Goal: Transaction & Acquisition: Obtain resource

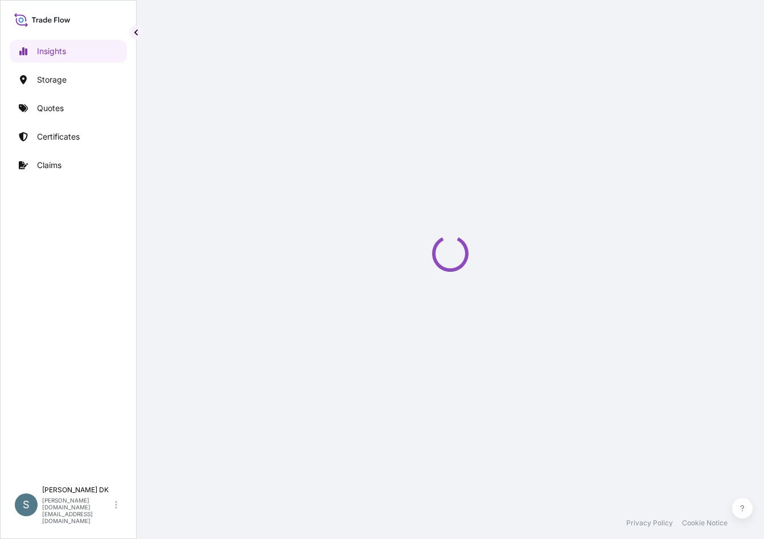
select select "2025"
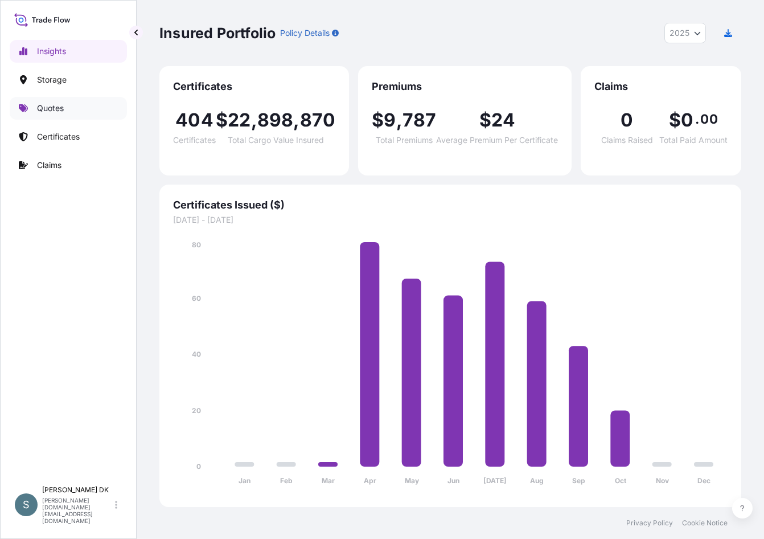
click at [48, 112] on p "Quotes" at bounding box center [50, 108] width 27 height 11
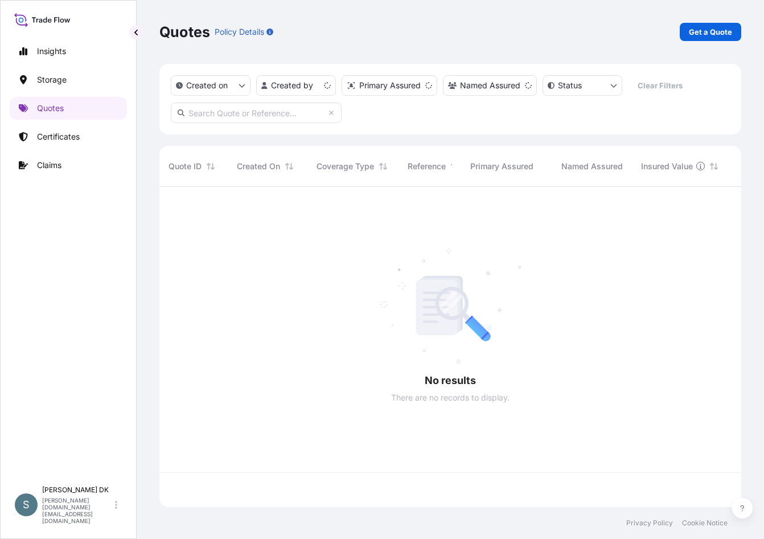
scroll to position [318, 573]
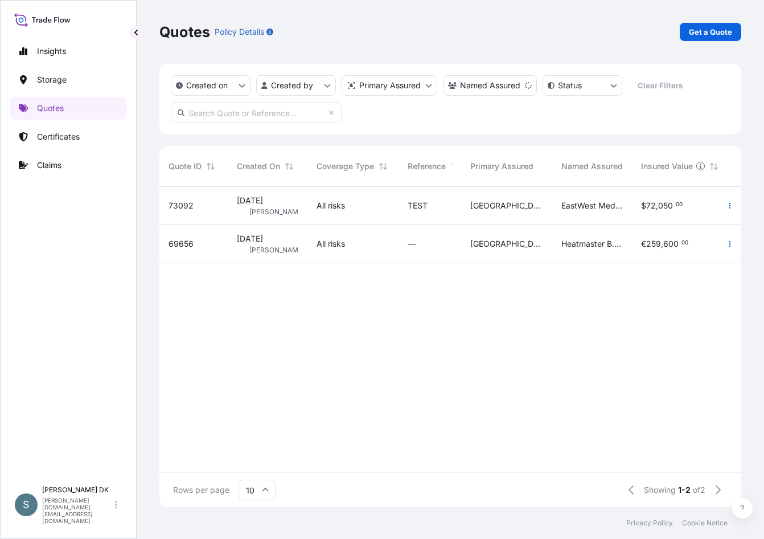
click at [83, 339] on div "Insights Storage Quotes Certificates Claims" at bounding box center [68, 255] width 117 height 450
click at [708, 39] on link "Get a Quote" at bounding box center [711, 32] width 62 height 18
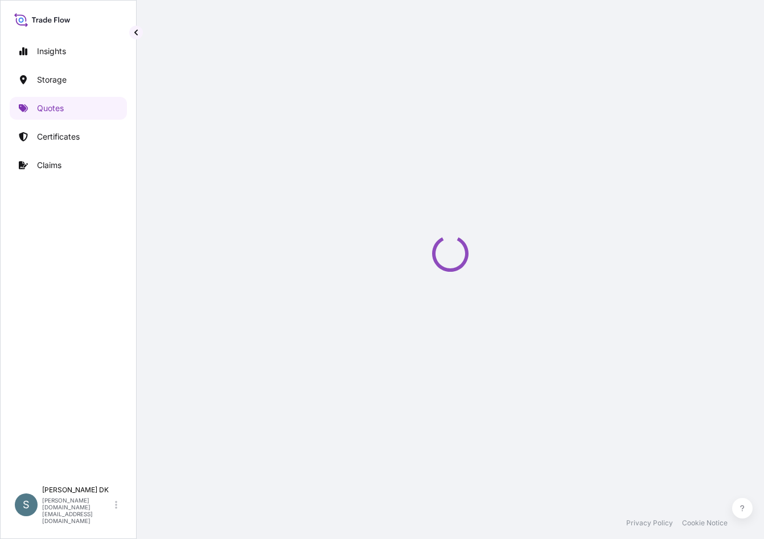
select select "Water"
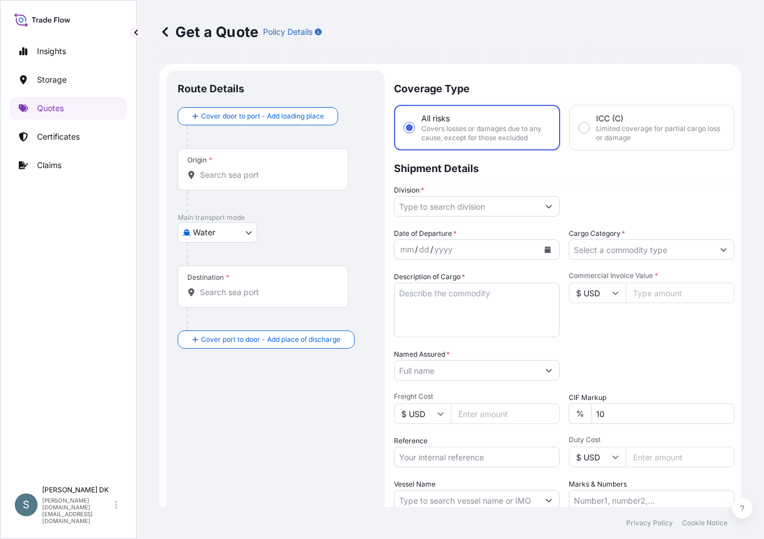
scroll to position [18, 0]
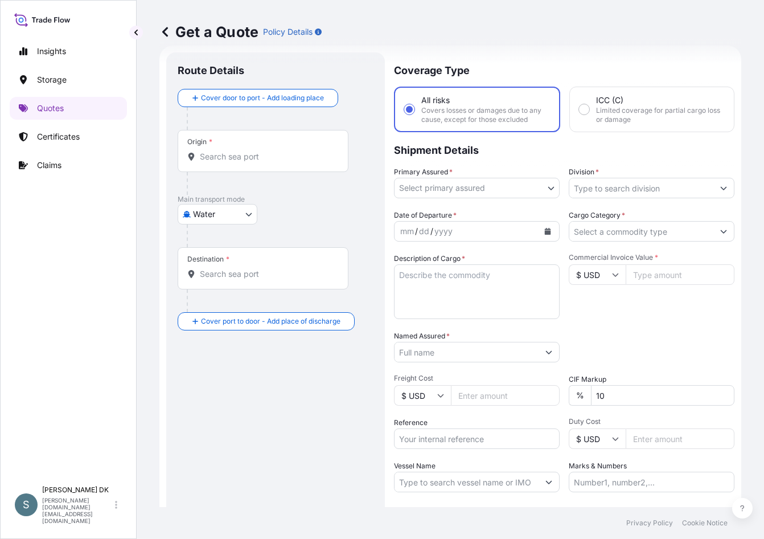
click at [221, 158] on input "Origin *" at bounding box center [267, 156] width 134 height 11
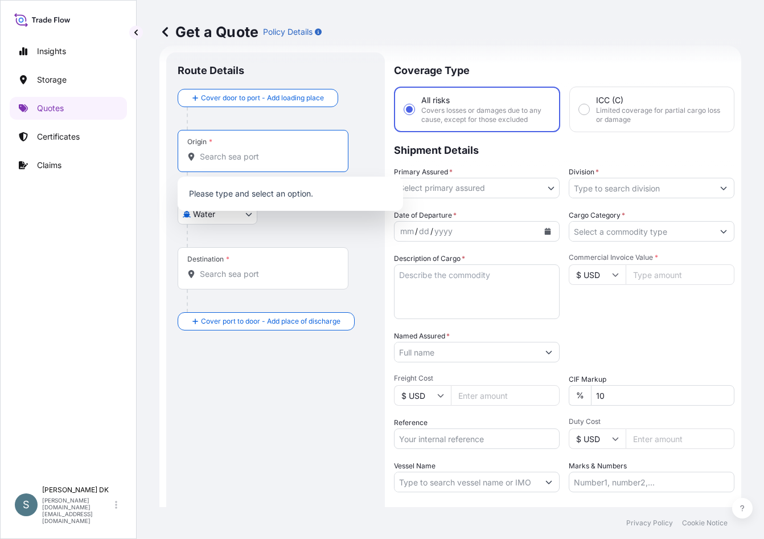
paste input "DKAAR"
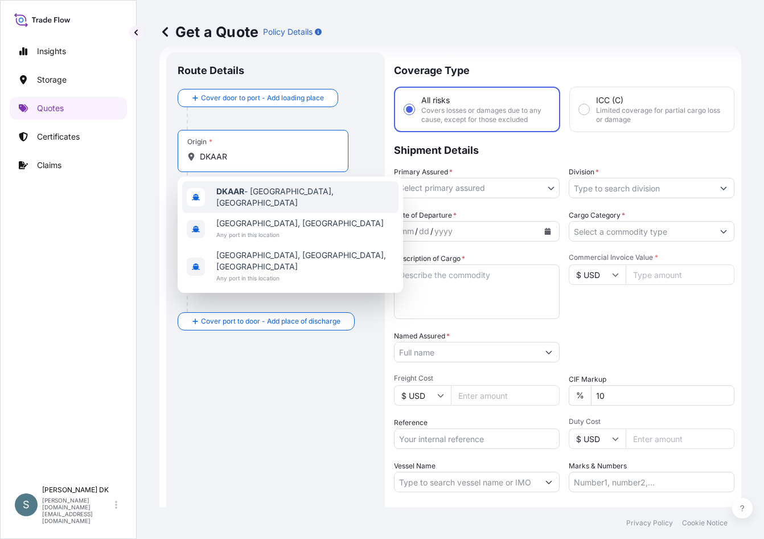
click at [241, 196] on b "DKAAR" at bounding box center [230, 191] width 28 height 10
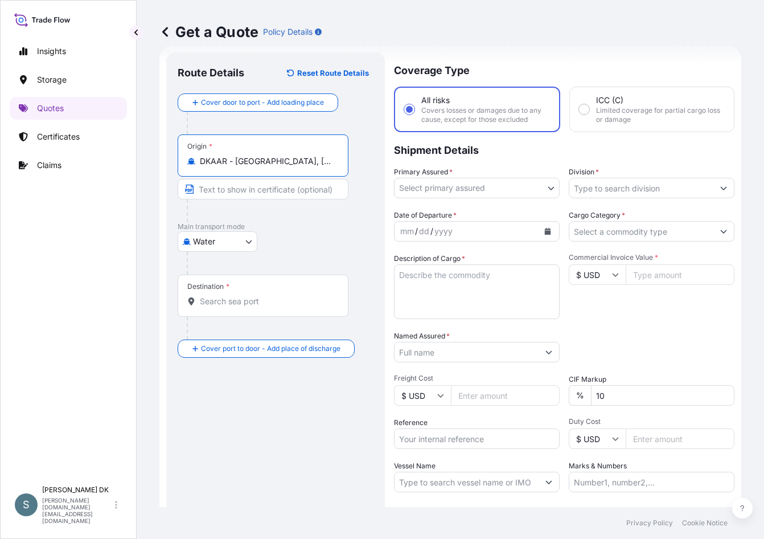
type input "DKAAR - [GEOGRAPHIC_DATA], [GEOGRAPHIC_DATA]"
click at [197, 304] on div at bounding box center [262, 301] width 151 height 11
click at [200, 304] on input "Destination *" at bounding box center [267, 301] width 134 height 11
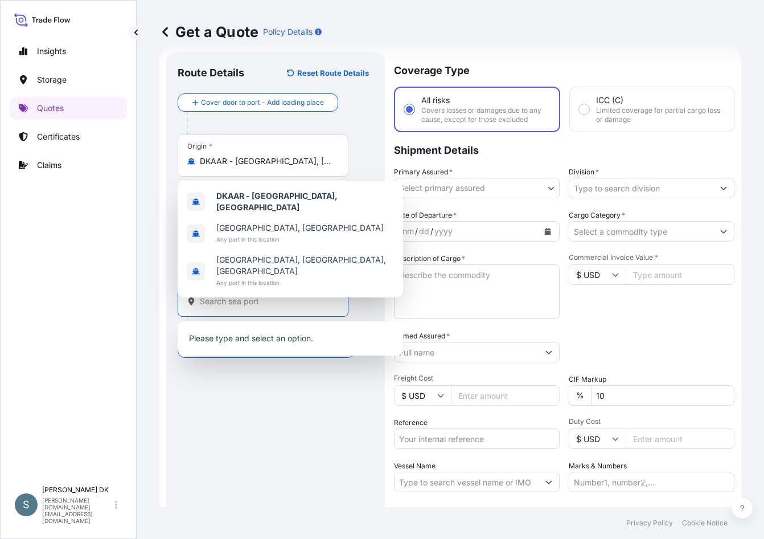
paste input "[GEOGRAPHIC_DATA], [GEOGRAPHIC_DATA]"
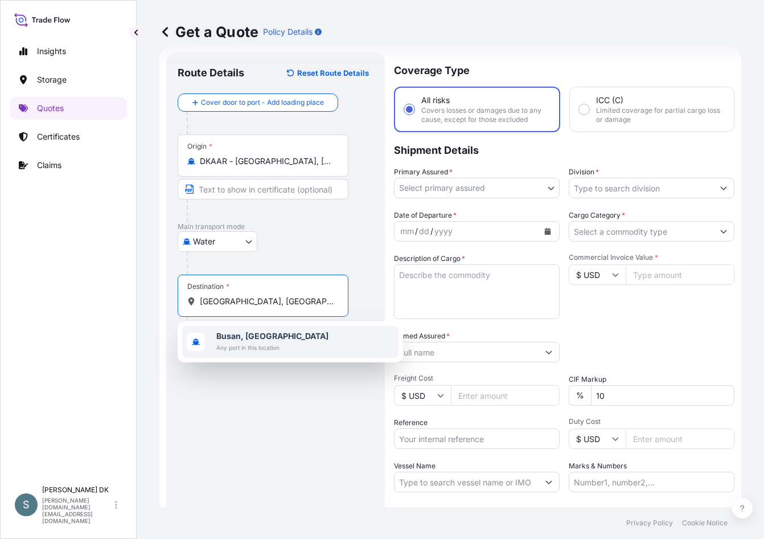
click at [295, 346] on div "[GEOGRAPHIC_DATA], [GEOGRAPHIC_DATA] Any port in this location" at bounding box center [290, 342] width 216 height 32
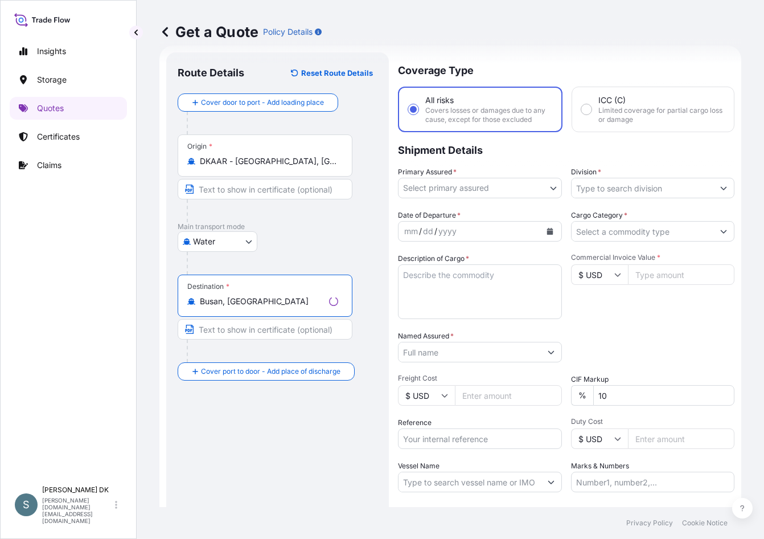
type input "Busan, [GEOGRAPHIC_DATA]"
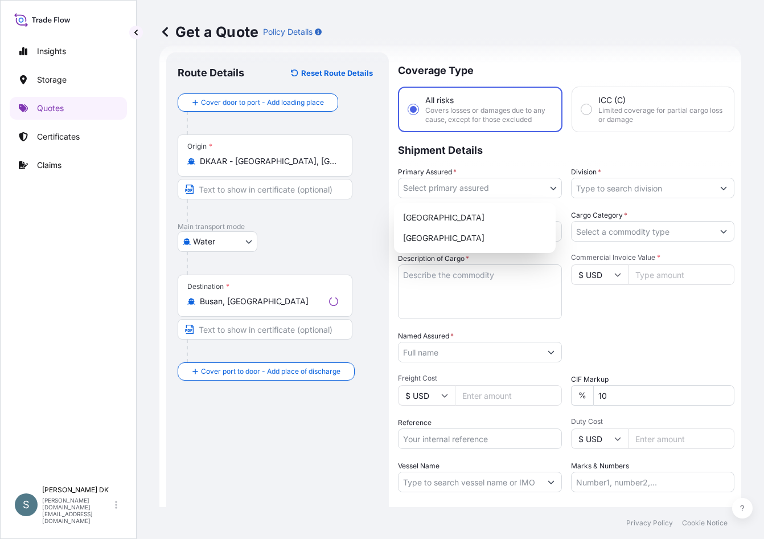
click at [461, 187] on body "3 options available. 0 options available. 1 option available. Insights Storage …" at bounding box center [382, 269] width 764 height 539
click at [461, 212] on div "[GEOGRAPHIC_DATA]" at bounding box center [475, 217] width 153 height 21
select select "31589"
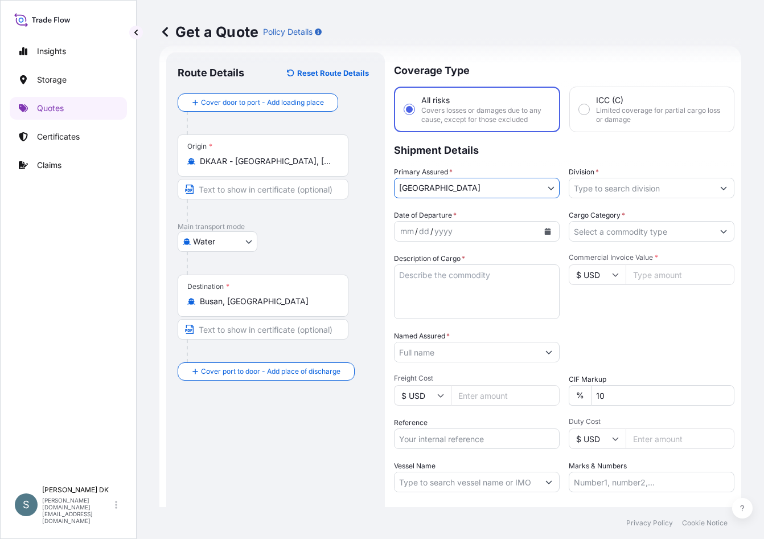
click at [628, 191] on input "Division *" at bounding box center [641, 188] width 144 height 21
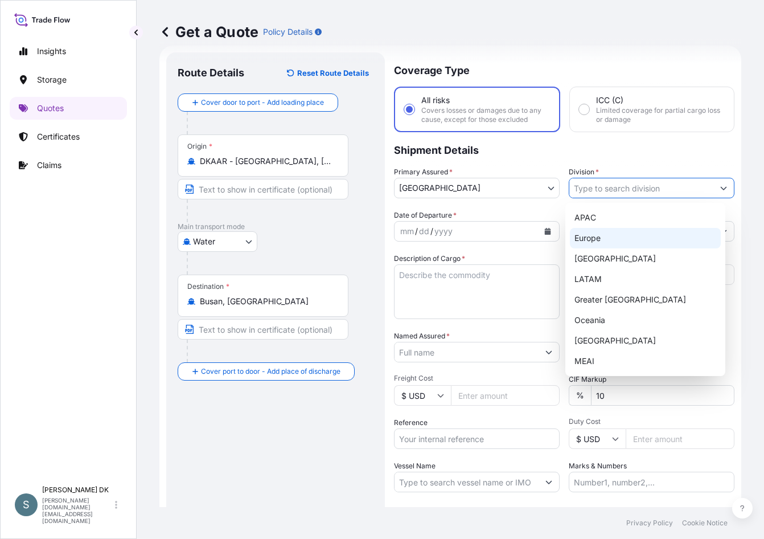
click at [616, 230] on div "Europe" at bounding box center [645, 238] width 151 height 21
type input "Europe"
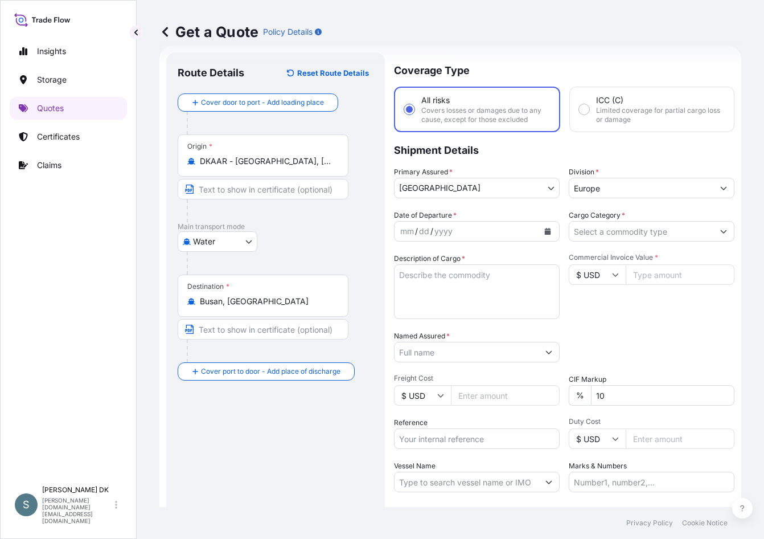
click at [273, 449] on div "Route Details Reset Route Details Cover door to port - Add loading place Place …" at bounding box center [276, 315] width 196 height 502
click at [543, 235] on button "Calendar" at bounding box center [548, 231] width 18 height 18
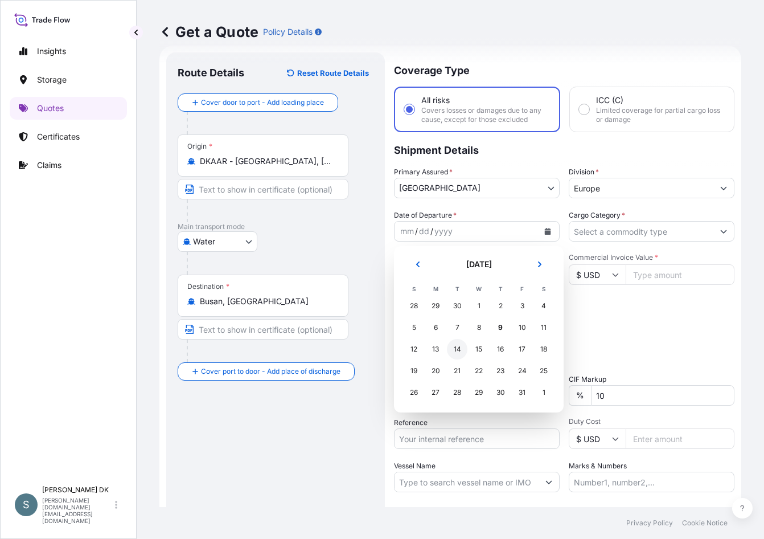
click at [458, 350] on div "14" at bounding box center [457, 349] width 21 height 21
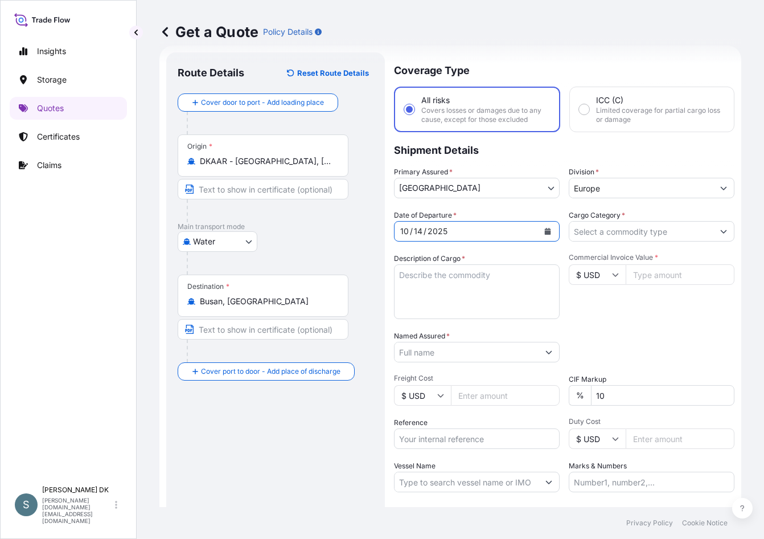
click at [671, 233] on input "Cargo Category *" at bounding box center [641, 231] width 144 height 21
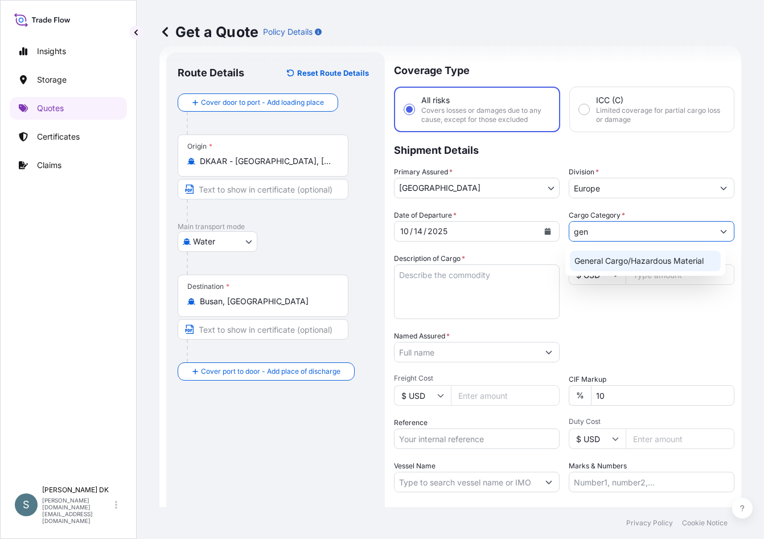
click at [669, 252] on div "General Cargo/Hazardous Material" at bounding box center [645, 261] width 151 height 21
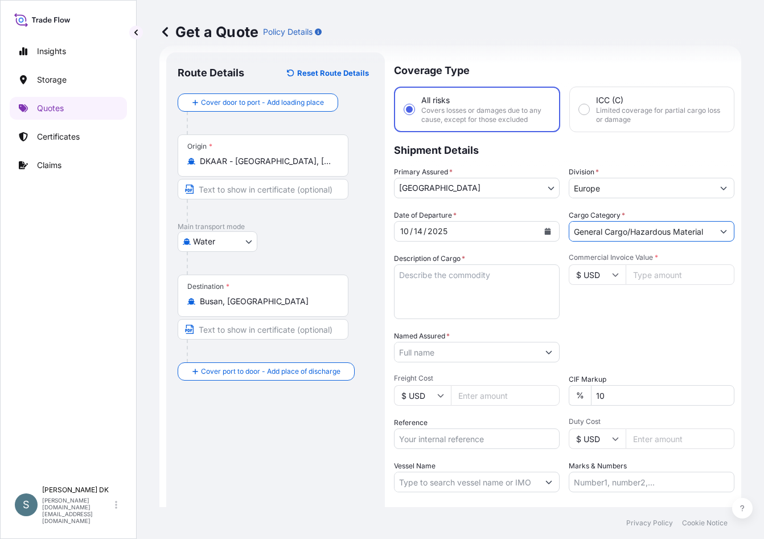
type input "General Cargo/Hazardous Material"
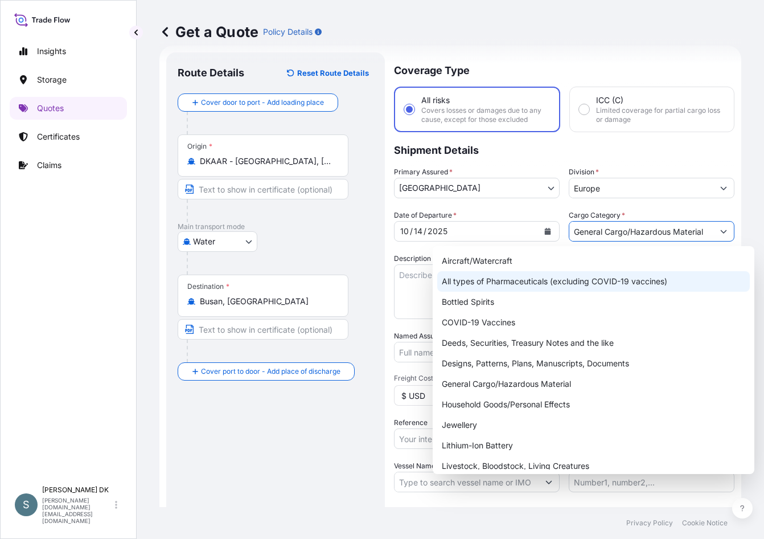
click at [399, 269] on textarea "Description of Cargo *" at bounding box center [477, 291] width 166 height 55
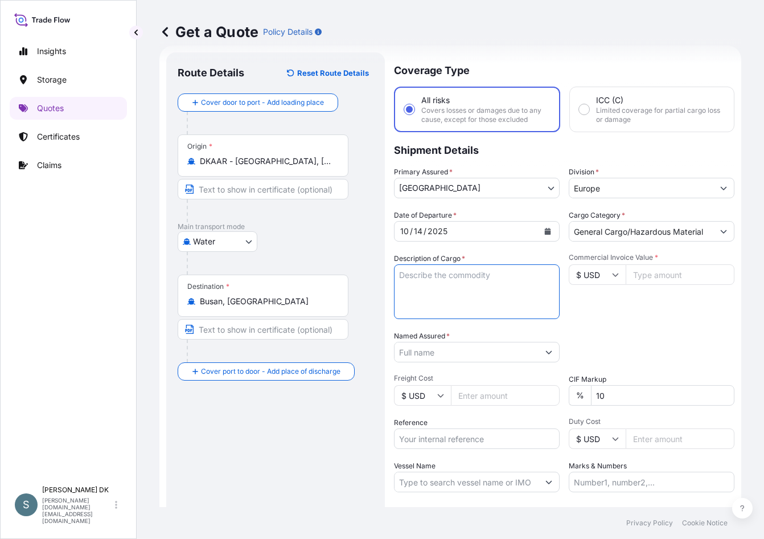
paste textarea "SANAL P®, [MEDICAL_DATA] (NaCl) PHARMACEUTICAL QUALITY,"
click at [398, 285] on textarea "SANAL P®, [MEDICAL_DATA] (NaCl) PHARMACEUTICAL QUALITY," at bounding box center [477, 291] width 166 height 55
click at [518, 285] on textarea "SANAL P®, [MEDICAL_DATA] (NaCl) PHARMACEUTICAL QUALITY," at bounding box center [477, 291] width 166 height 55
type textarea "SANAL P®, [MEDICAL_DATA] (NaCl) PHARMACEUTICAL QUALITY"
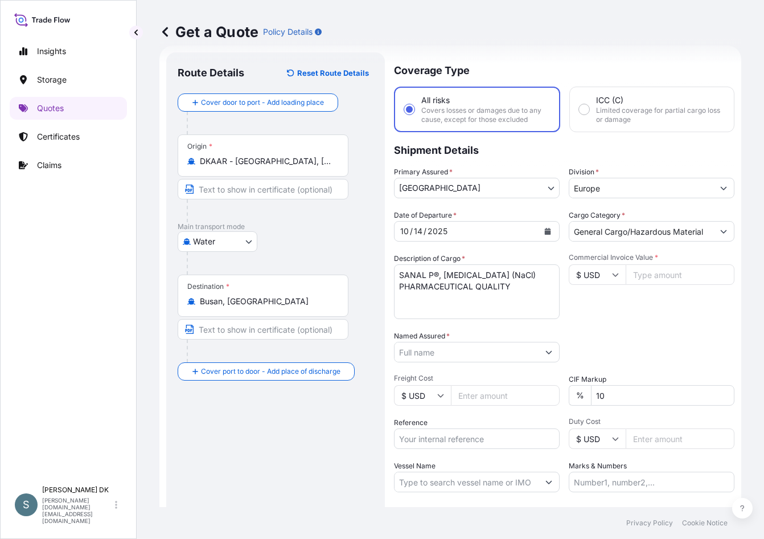
click at [612, 272] on icon at bounding box center [615, 274] width 7 height 7
click at [586, 308] on div "€ EUR" at bounding box center [593, 306] width 48 height 22
type input "€ EUR"
click at [427, 394] on input "$ USD" at bounding box center [422, 395] width 57 height 21
click at [411, 430] on div "€ EUR" at bounding box center [423, 427] width 48 height 22
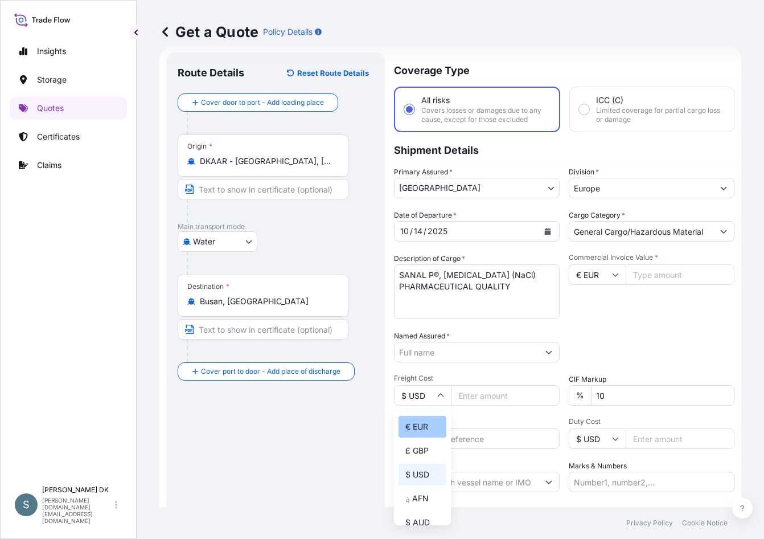
type input "€ EUR"
click at [664, 273] on input "Commercial Invoice Value *" at bounding box center [680, 274] width 109 height 21
type input "14520.00"
click at [456, 348] on div "Named Assured *" at bounding box center [477, 346] width 166 height 32
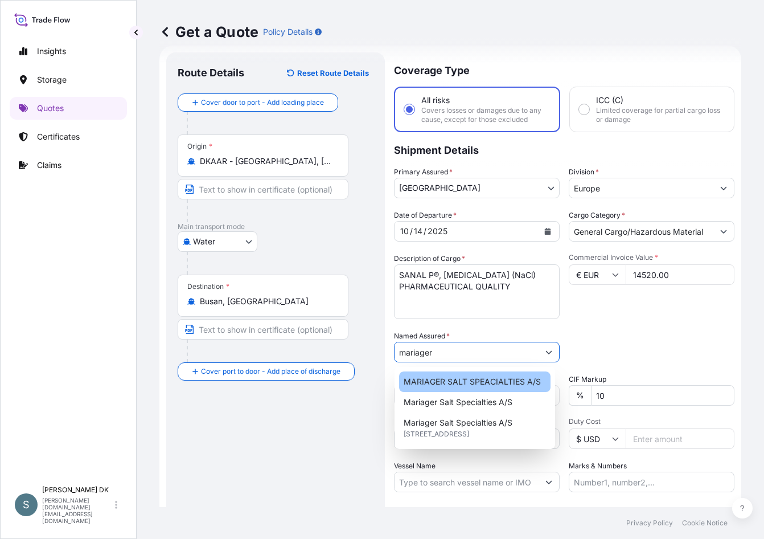
click at [466, 387] on span "MARIAGER SALT SPEACIALTIES A/S" at bounding box center [472, 381] width 137 height 11
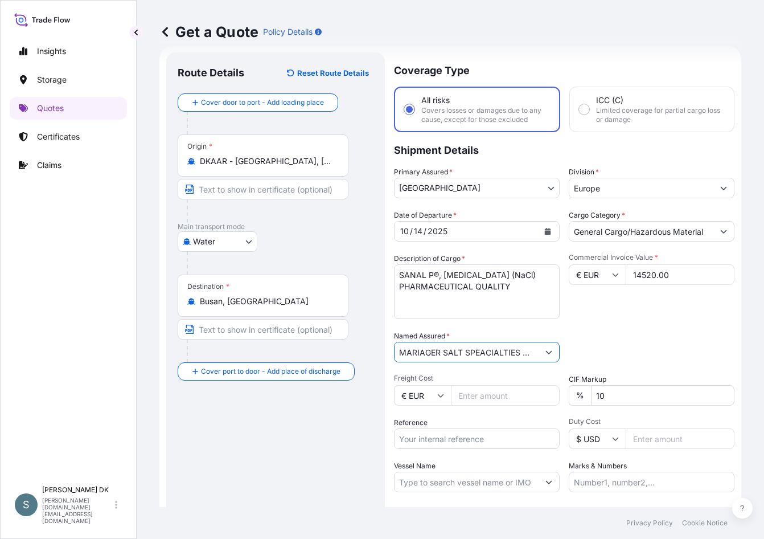
type input "MARIAGER SALT SPEACIALTIES A/S"
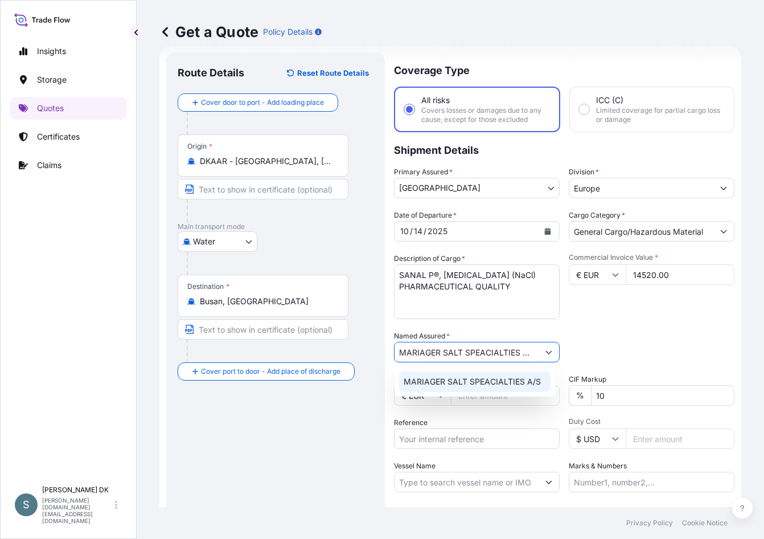
click at [366, 432] on div "Route Details Reset Route Details Cover door to port - Add loading place Place …" at bounding box center [276, 315] width 196 height 502
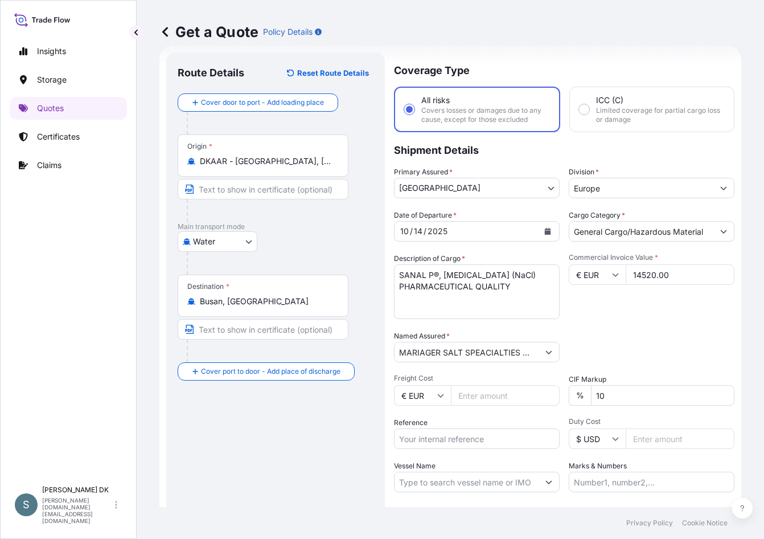
click at [465, 396] on input "Freight Cost" at bounding box center [505, 395] width 109 height 21
paste input "2663.01"
type input "2663.01"
click at [464, 436] on input "Reference" at bounding box center [477, 438] width 166 height 21
click at [437, 439] on input "Reference" at bounding box center [477, 438] width 166 height 21
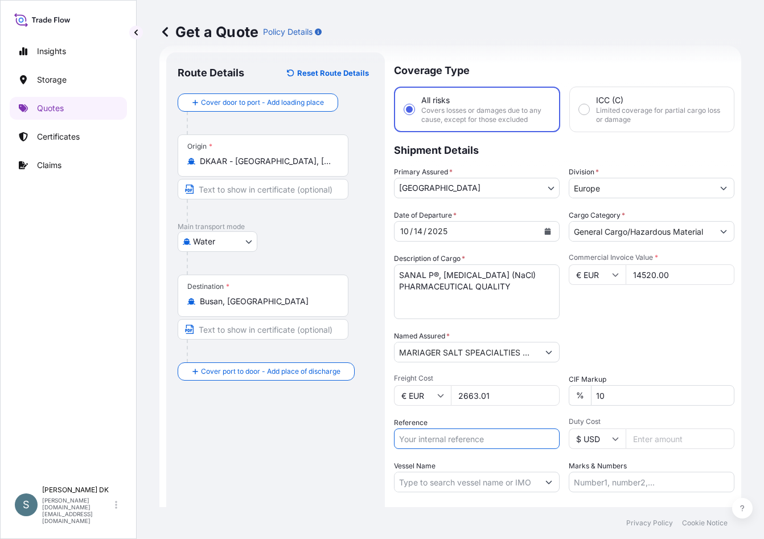
paste input "DK1001020501 2606569"
click at [465, 440] on input "DK1001020501 2606569" at bounding box center [477, 438] width 166 height 21
click at [462, 439] on input "DK1001020501 2606569" at bounding box center [477, 438] width 166 height 21
type input "DK1001020501-2606569"
click at [502, 485] on input "Vessel Name" at bounding box center [467, 482] width 144 height 21
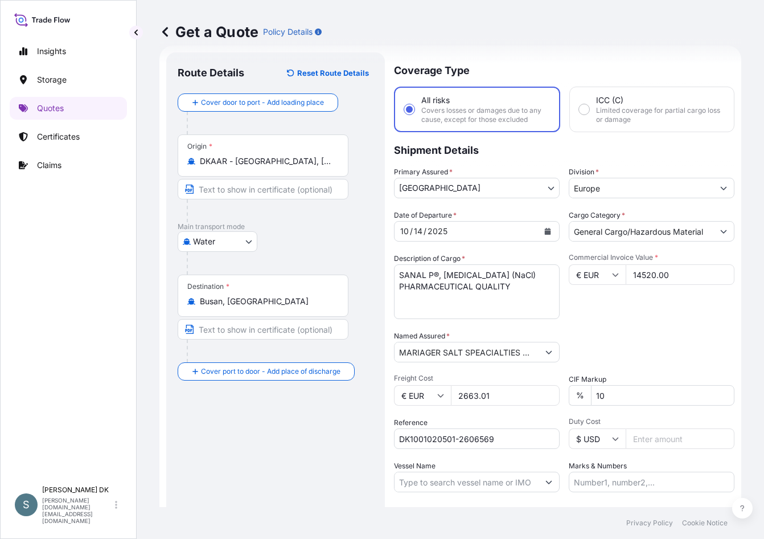
click at [328, 404] on div "Route Details Reset Route Details Cover door to port - Add loading place Place …" at bounding box center [276, 315] width 196 height 502
click at [452, 482] on input "Vessel Name" at bounding box center [467, 482] width 144 height 21
paste input "MAJESTIC MAERSK"
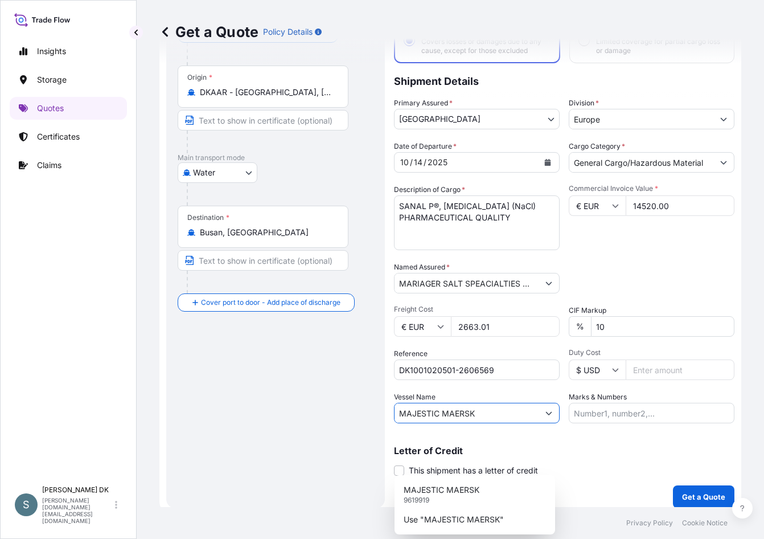
scroll to position [95, 0]
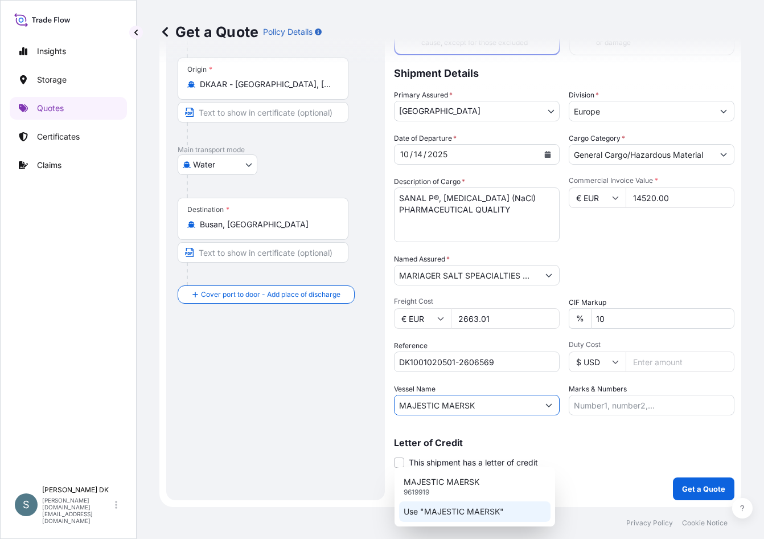
click at [427, 510] on p "Use "MAJESTIC MAERSK"" at bounding box center [454, 511] width 100 height 11
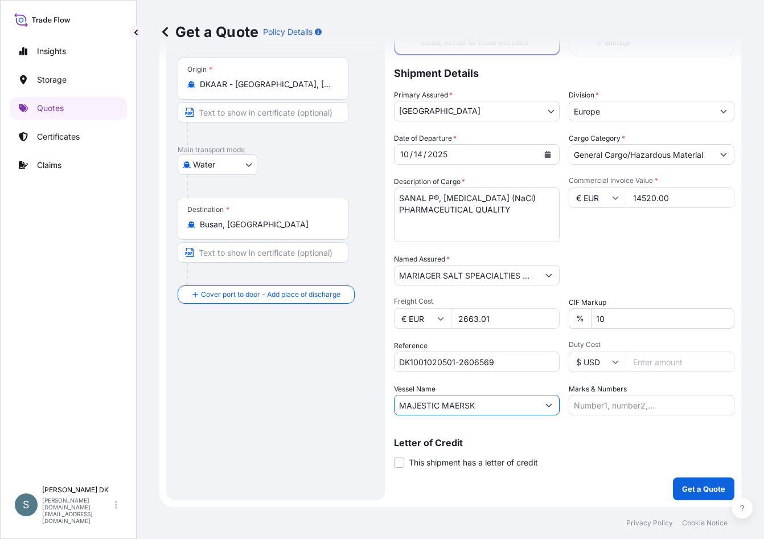
type input "MAJESTIC MAERSK"
click at [648, 259] on div "Packing Category Type to search a container mode Please select a primary mode o…" at bounding box center [652, 269] width 166 height 32
click at [687, 491] on p "Get a Quote" at bounding box center [703, 488] width 43 height 11
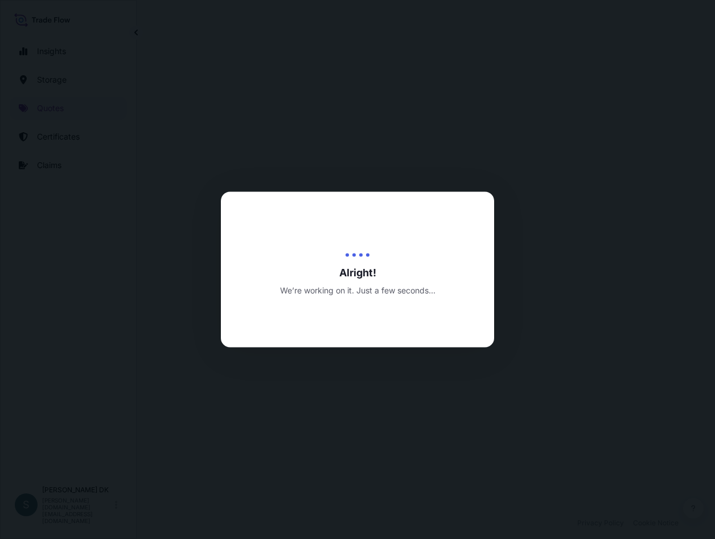
select select "Water"
select select "31589"
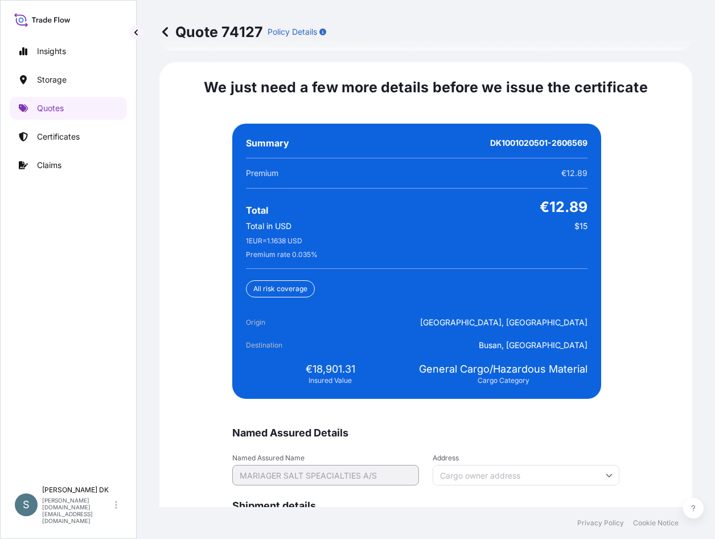
scroll to position [2674, 0]
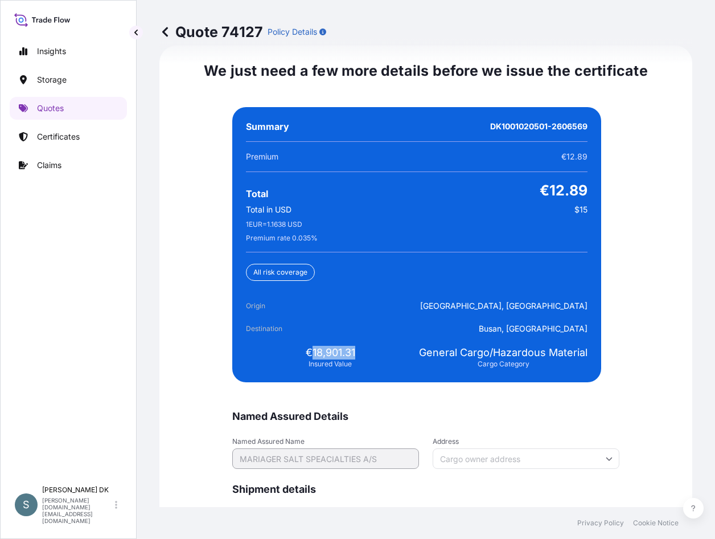
drag, startPoint x: 307, startPoint y: 351, endPoint x: 363, endPoint y: 352, distance: 55.8
click at [363, 352] on div "€18,901.31 Insured Value" at bounding box center [330, 357] width 169 height 23
copy span "18,901.31"
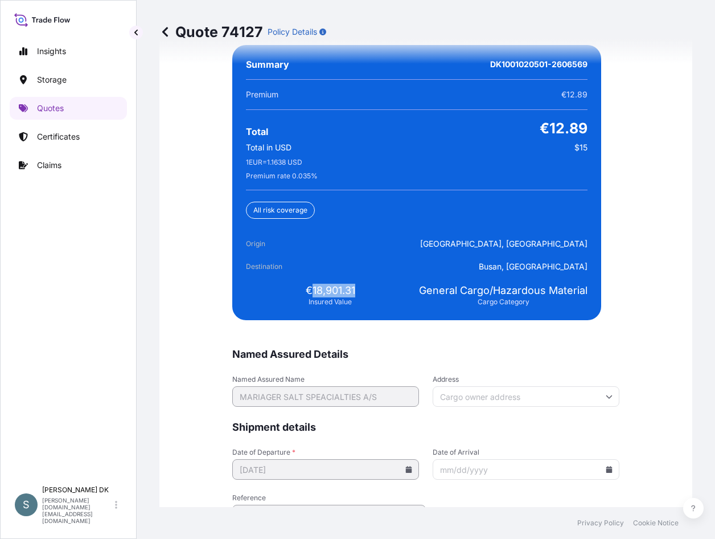
scroll to position [2802, 0]
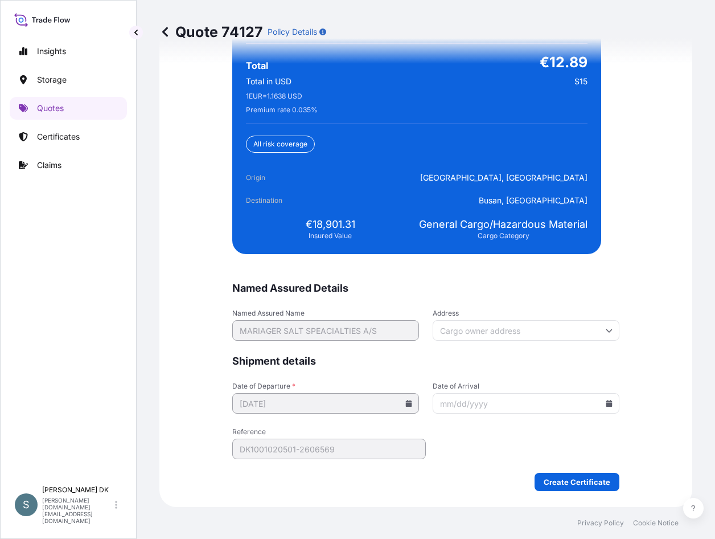
click at [118, 433] on div "Insights Storage Quotes Certificates Claims" at bounding box center [68, 255] width 117 height 450
click at [608, 406] on icon at bounding box center [609, 403] width 7 height 7
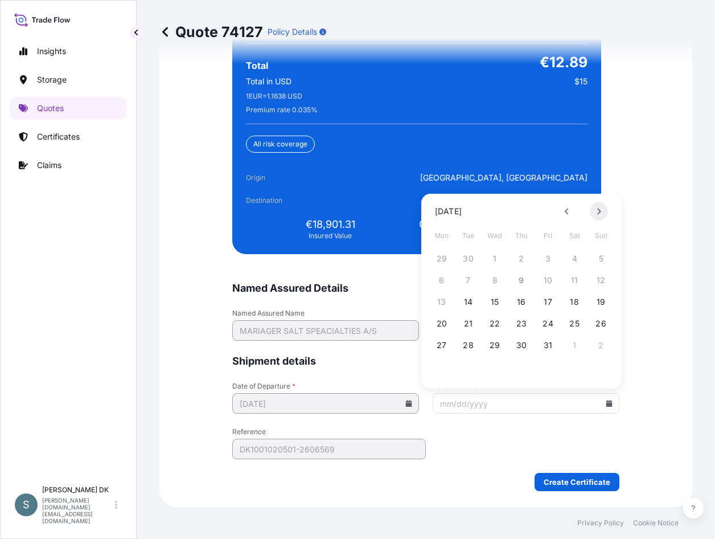
click at [599, 209] on icon at bounding box center [599, 211] width 3 height 6
click at [446, 347] on button "24" at bounding box center [442, 345] width 18 height 18
type input "[DATE]"
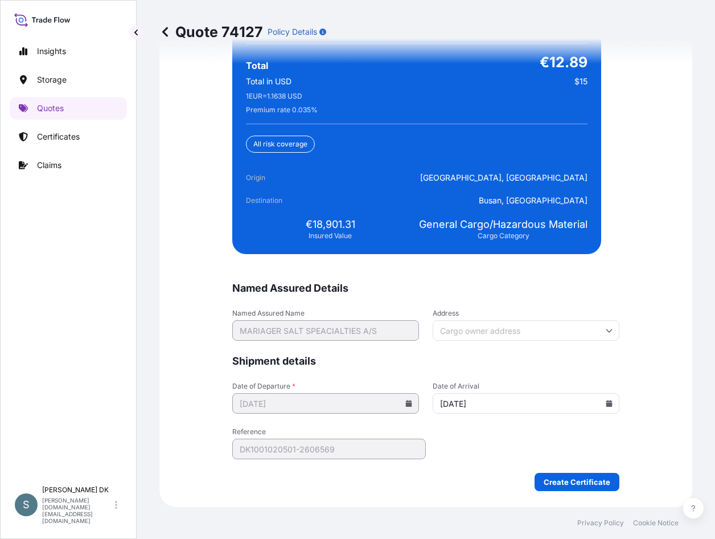
click at [149, 321] on div "Quote 74127 Policy Details Route Details Cover door to port - Add loading place…" at bounding box center [426, 253] width 579 height 507
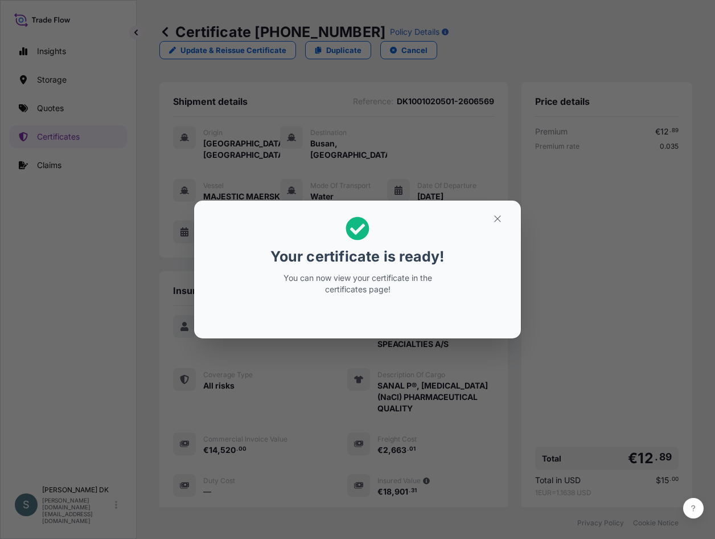
click at [27, 269] on div "Your certificate is ready! You can now view your certificate in the certificate…" at bounding box center [357, 269] width 715 height 539
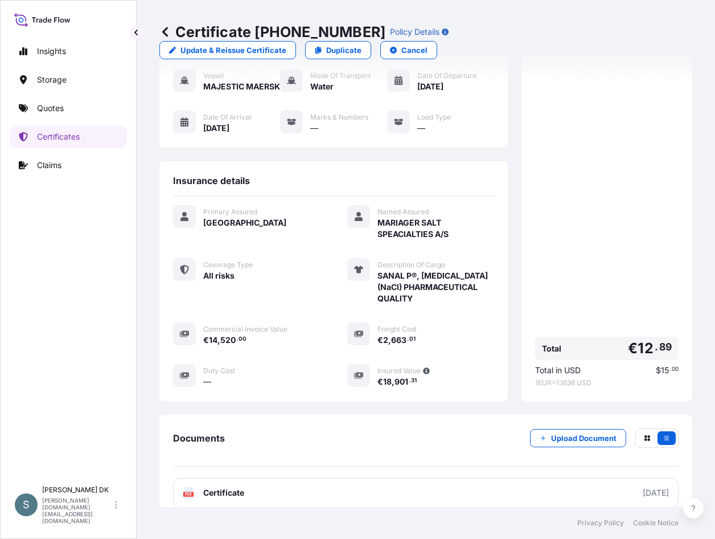
scroll to position [218, 0]
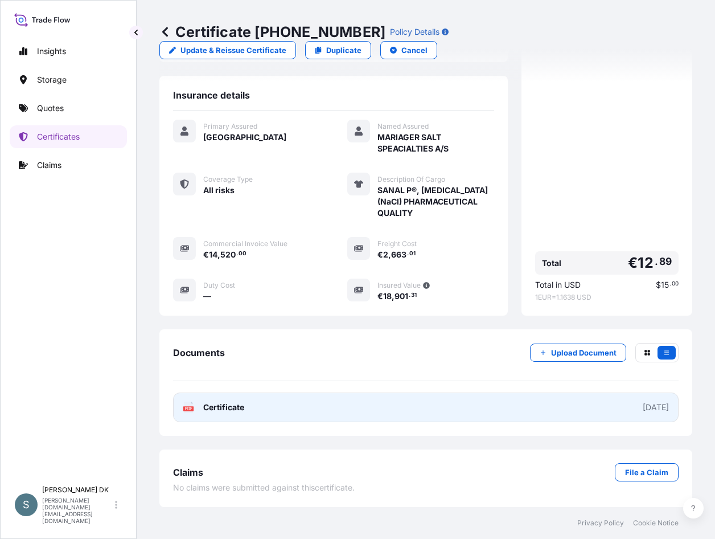
click at [290, 407] on link "PDF Certificate [DATE]" at bounding box center [426, 407] width 506 height 30
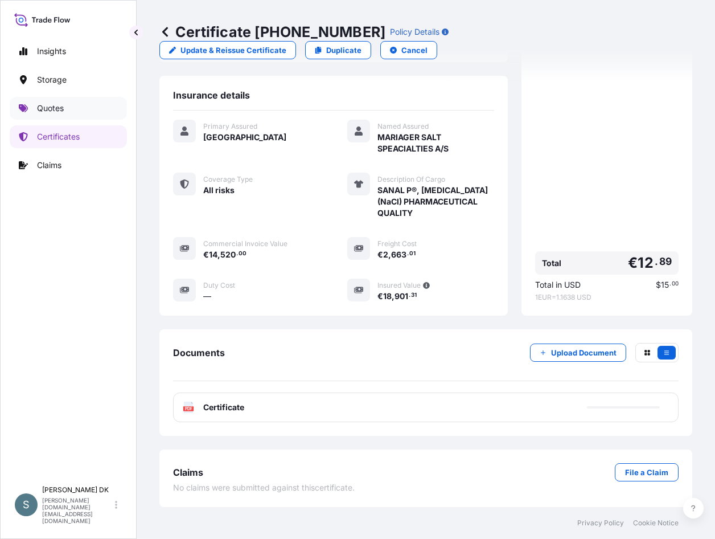
click at [35, 110] on link "Quotes" at bounding box center [68, 108] width 117 height 23
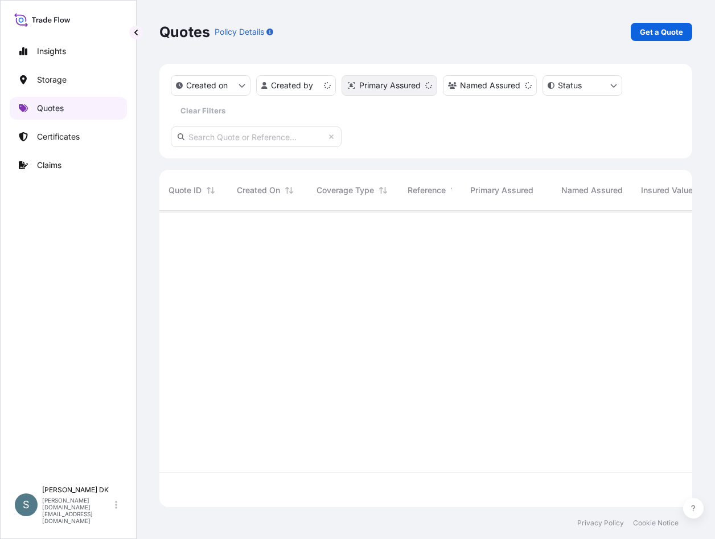
scroll to position [294, 525]
click at [667, 36] on p "Get a Quote" at bounding box center [661, 31] width 43 height 11
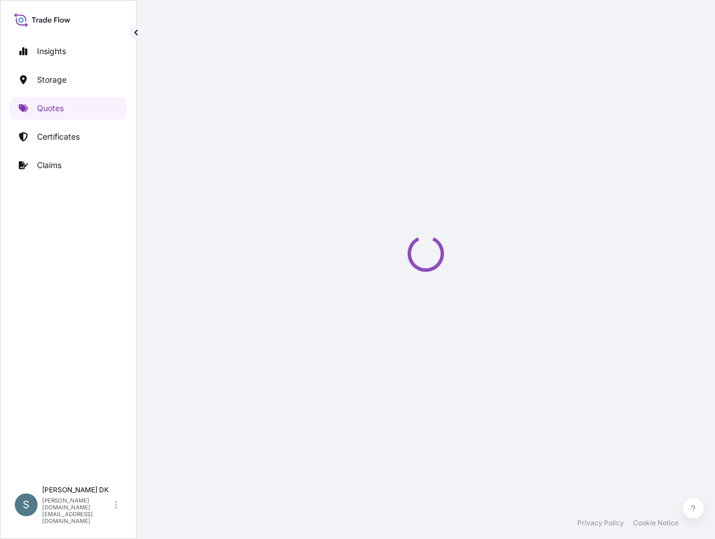
select select "Water"
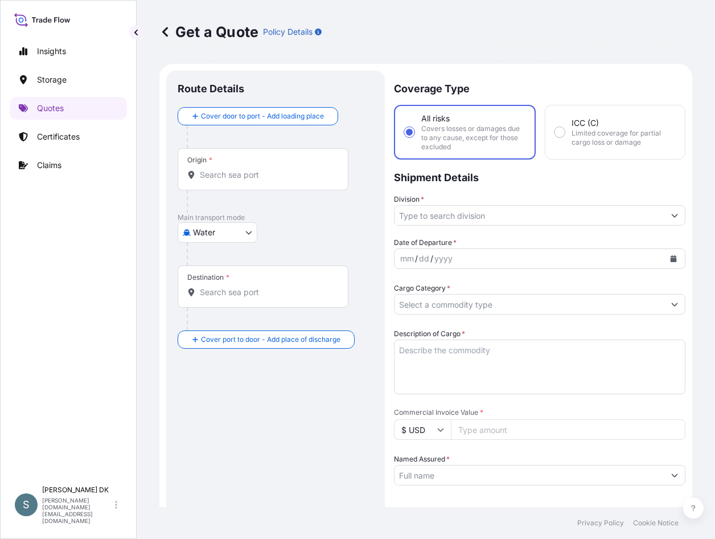
scroll to position [18, 0]
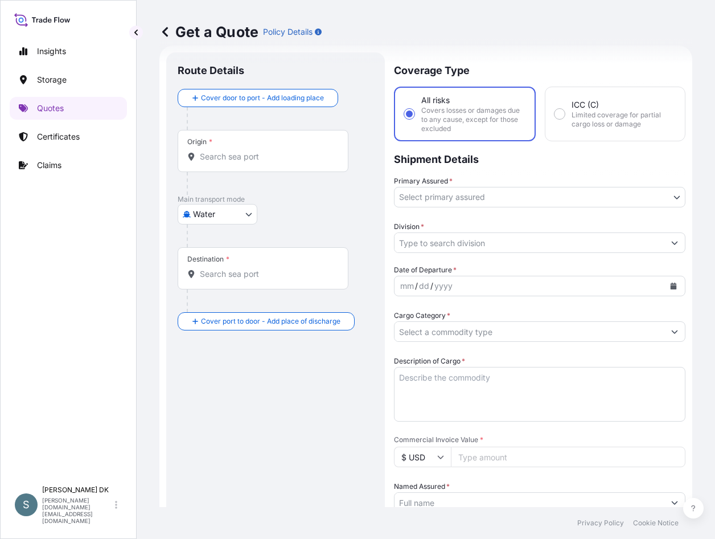
click at [243, 145] on div "Origin *" at bounding box center [263, 151] width 171 height 42
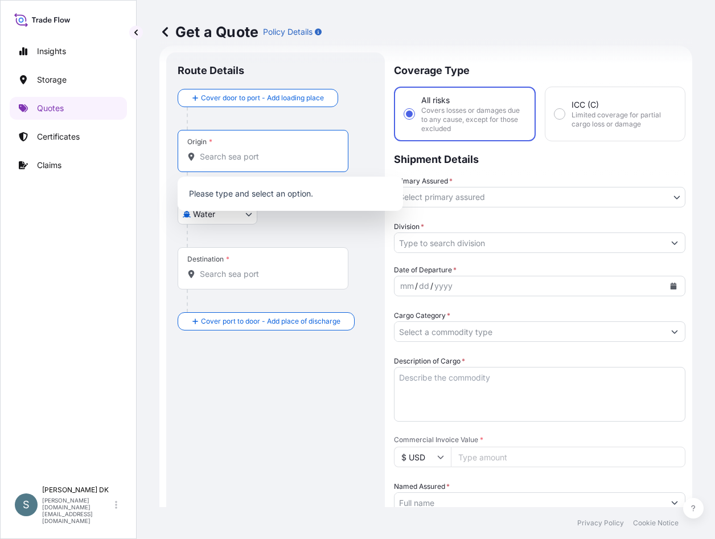
click at [230, 159] on input "Origin *" at bounding box center [267, 156] width 134 height 11
paste input "DKAAR"
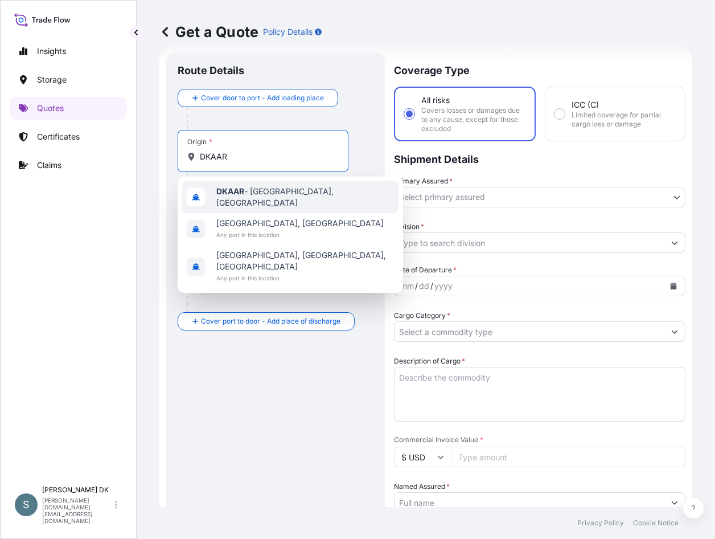
click at [274, 200] on span "DKAAR - [GEOGRAPHIC_DATA], [GEOGRAPHIC_DATA]" at bounding box center [305, 197] width 178 height 23
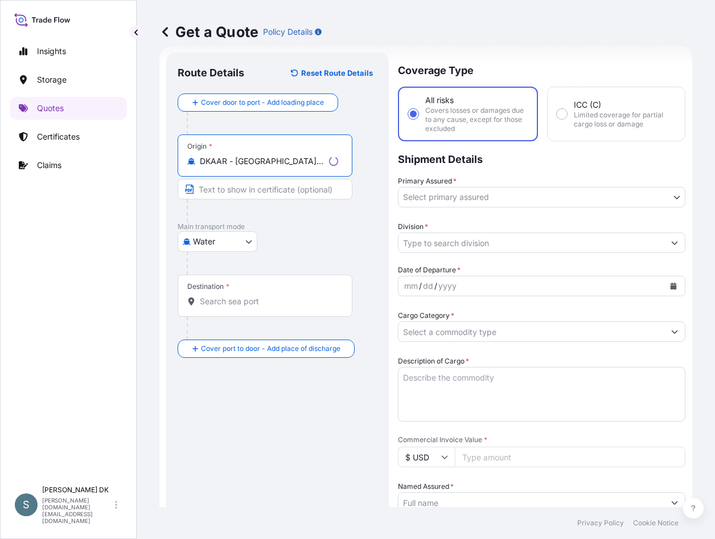
type input "DKAAR - [GEOGRAPHIC_DATA], [GEOGRAPHIC_DATA]"
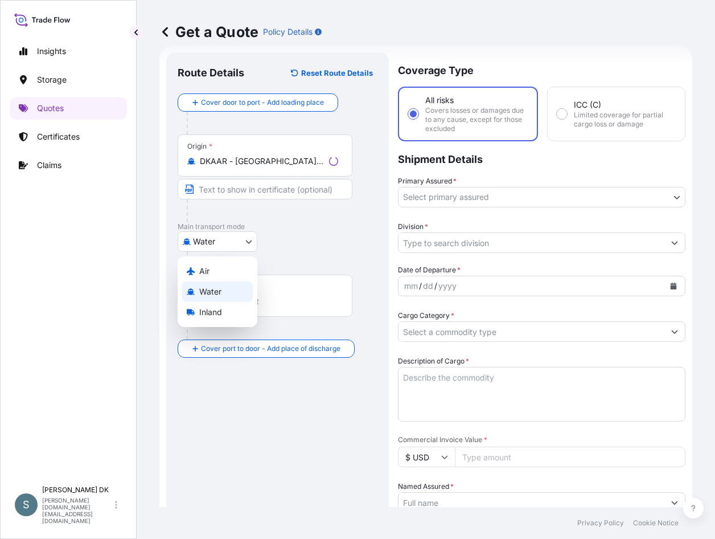
click at [228, 243] on body "0 options available. 3 options available. Insights Storage Quotes Certificates …" at bounding box center [357, 269] width 715 height 539
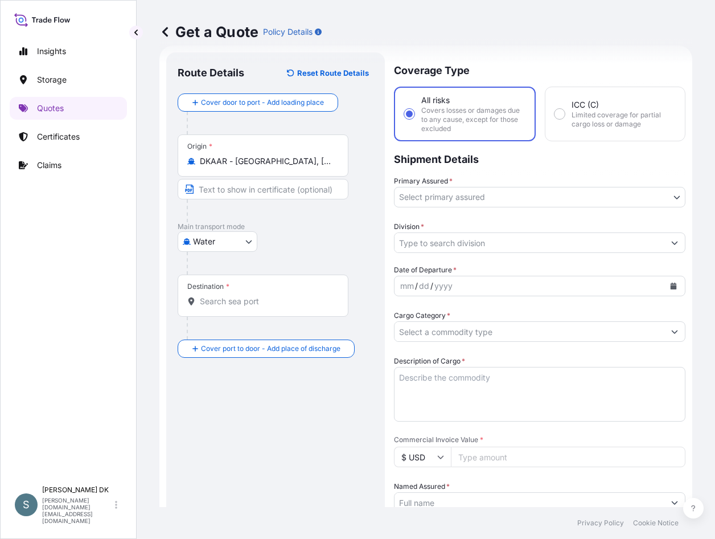
click at [276, 295] on div "Destination *" at bounding box center [263, 295] width 171 height 42
click at [276, 296] on input "Destination *" at bounding box center [267, 301] width 134 height 11
paste input "[GEOGRAPHIC_DATA], [GEOGRAPHIC_DATA]"
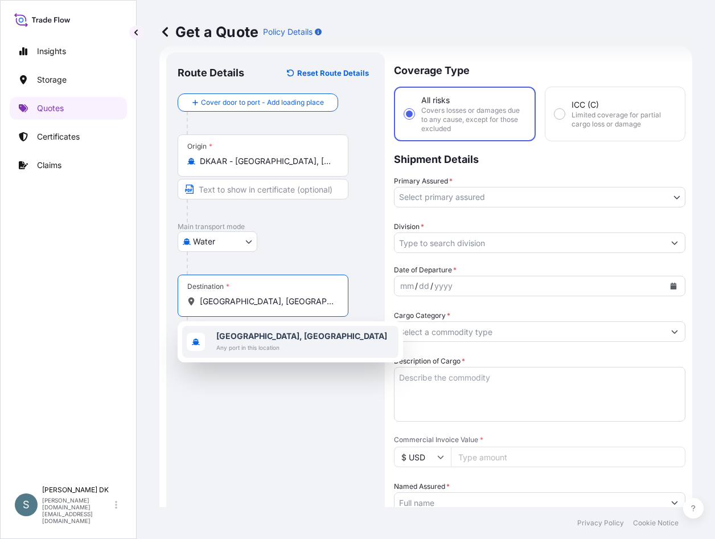
click at [249, 338] on b "[GEOGRAPHIC_DATA], [GEOGRAPHIC_DATA]" at bounding box center [301, 336] width 171 height 10
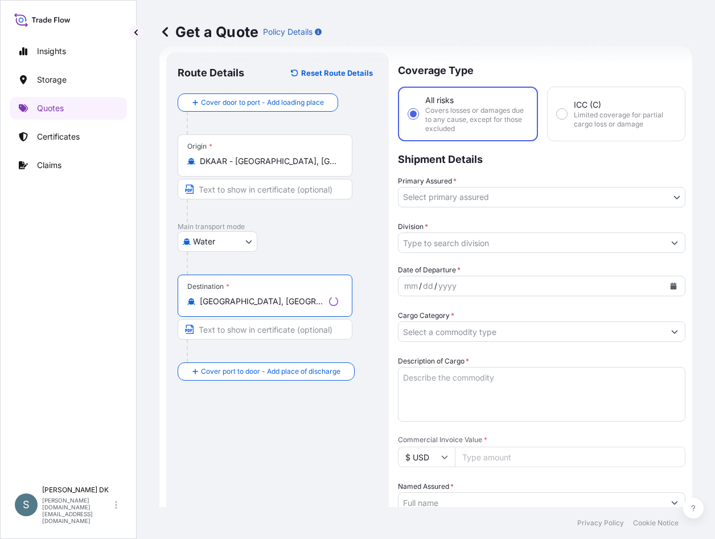
type input "[GEOGRAPHIC_DATA], [GEOGRAPHIC_DATA]"
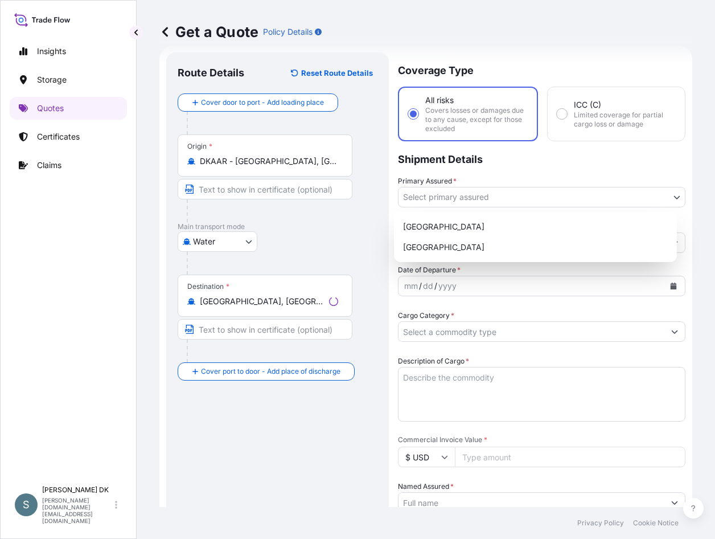
click at [456, 197] on body "0 options available. 1 option available. Insights Storage Quotes Certificates C…" at bounding box center [357, 269] width 715 height 539
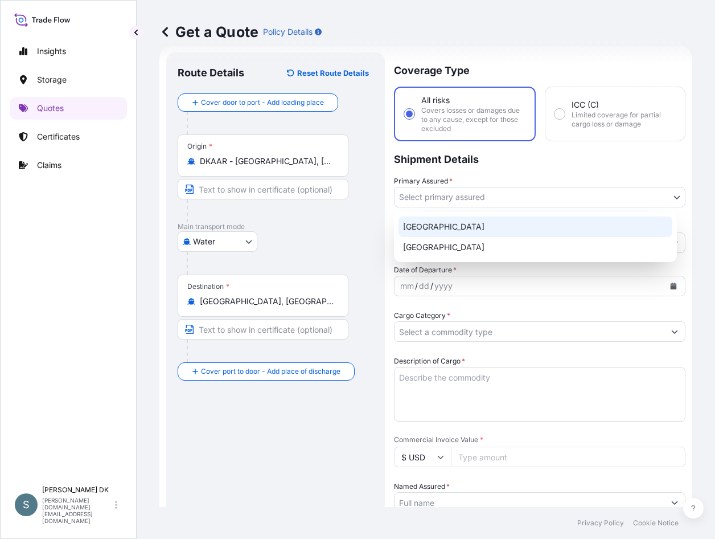
click at [454, 228] on div "[GEOGRAPHIC_DATA]" at bounding box center [536, 226] width 274 height 21
select select "31589"
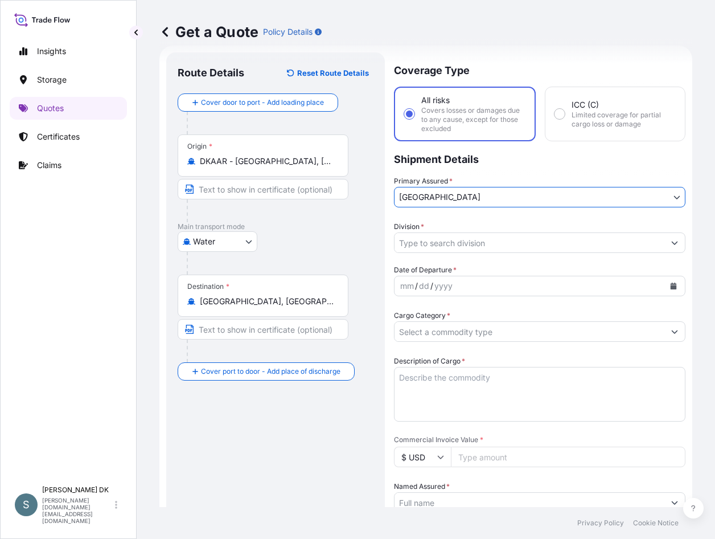
click at [469, 242] on input "Division *" at bounding box center [530, 242] width 270 height 21
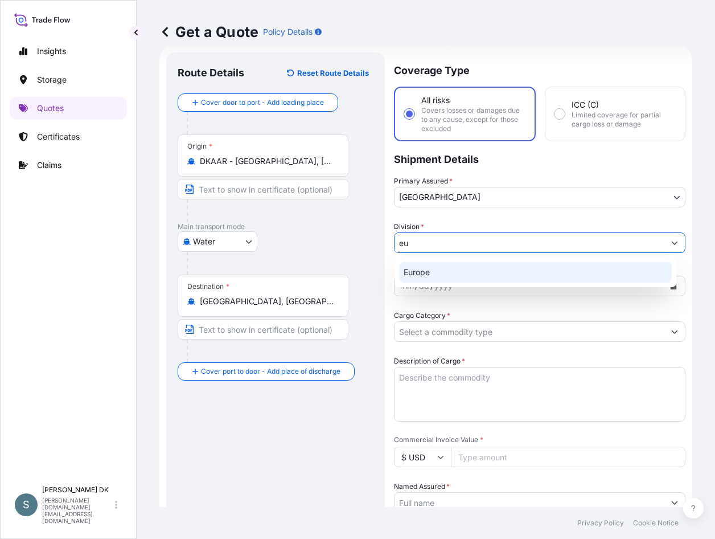
click at [459, 263] on div "Europe" at bounding box center [535, 272] width 273 height 21
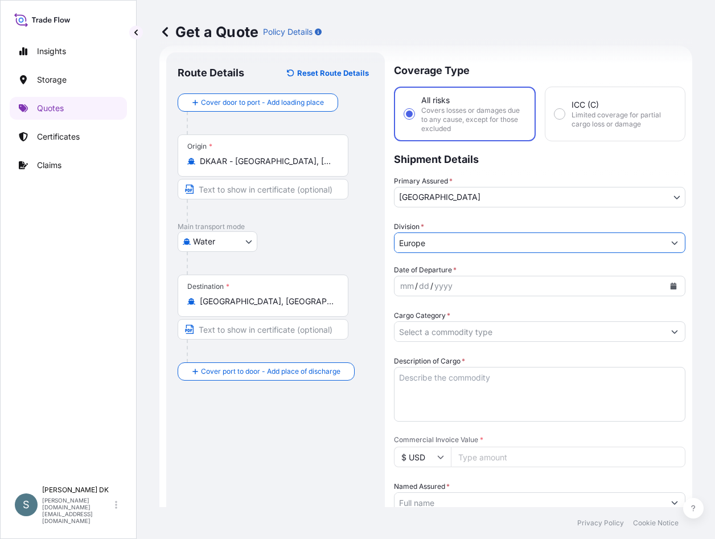
type input "Europe"
click at [264, 445] on div "Route Details Reset Route Details Cover door to port - Add loading place Place …" at bounding box center [276, 468] width 196 height 809
click at [670, 283] on icon "Calendar" at bounding box center [673, 285] width 7 height 7
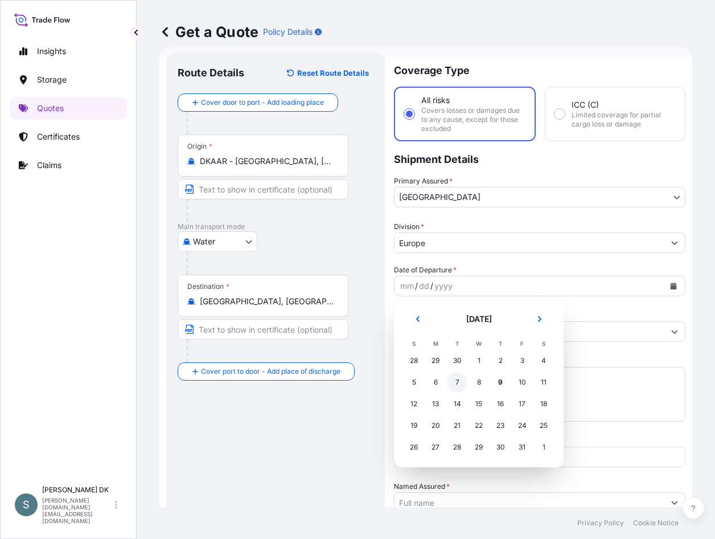
click at [458, 385] on div "7" at bounding box center [457, 382] width 21 height 21
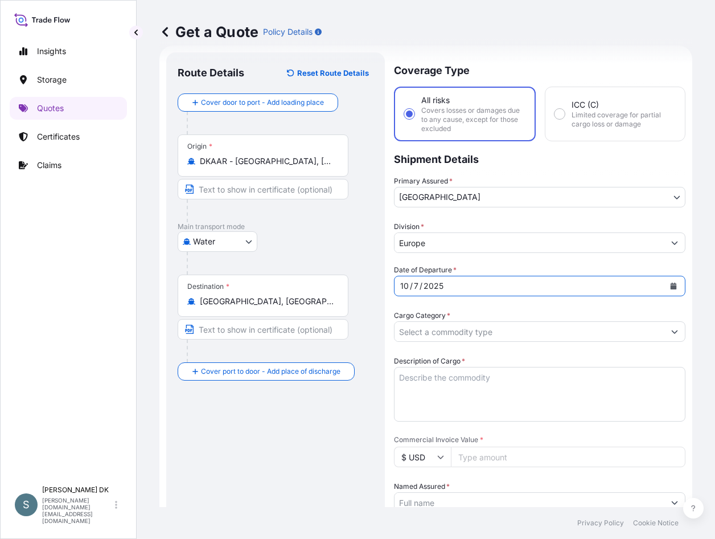
click at [449, 332] on input "Cargo Category *" at bounding box center [530, 331] width 270 height 21
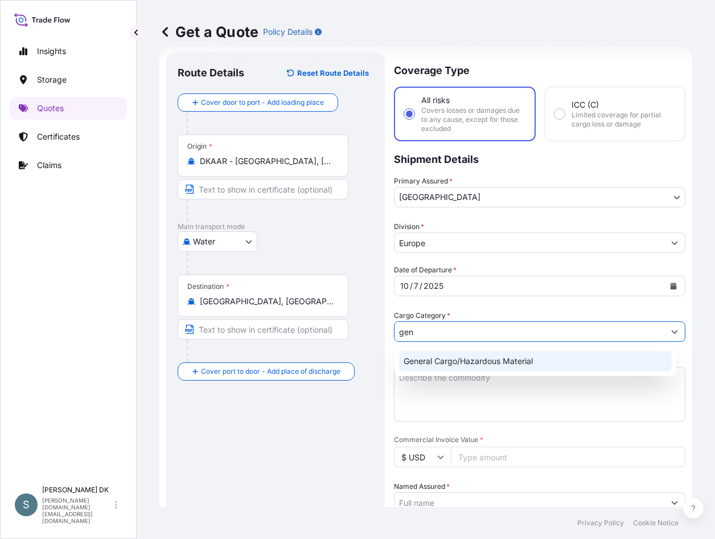
click at [454, 359] on div "General Cargo/Hazardous Material" at bounding box center [535, 361] width 273 height 21
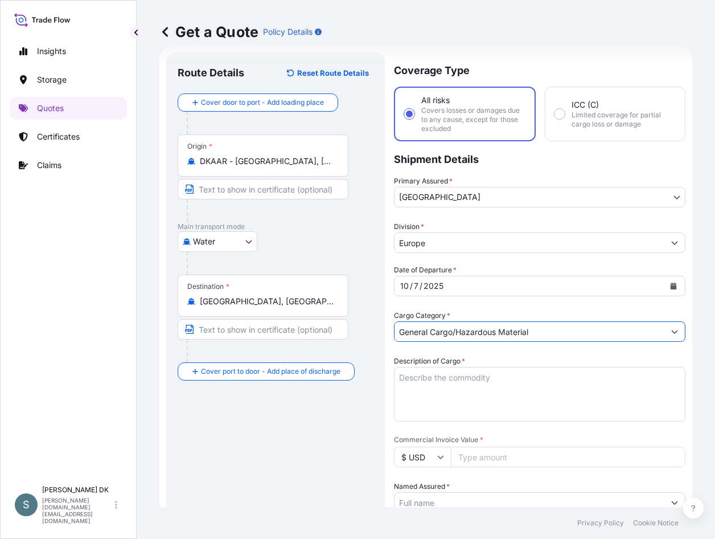
type input "General Cargo/Hazardous Material"
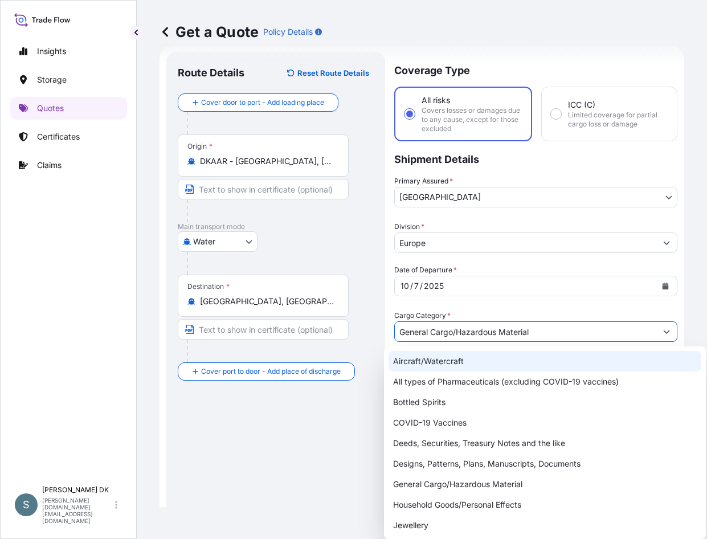
click at [344, 438] on div "Route Details Reset Route Details Cover door to port - Add loading place Place …" at bounding box center [276, 468] width 196 height 809
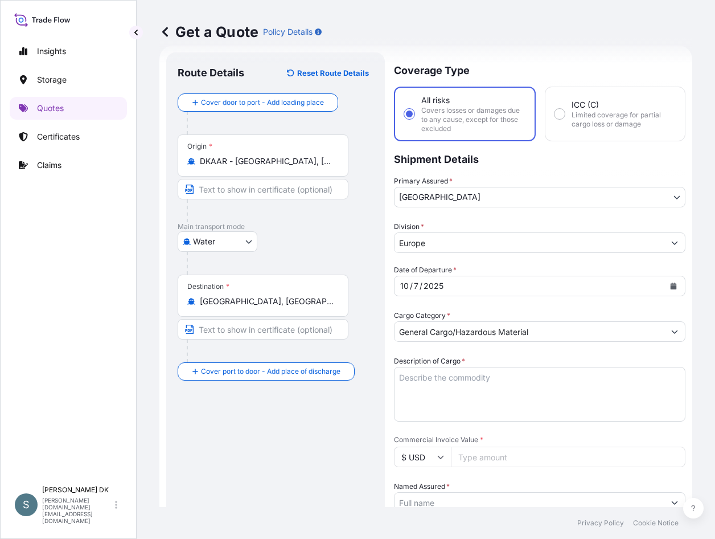
click at [437, 378] on textarea "Description of Cargo *" at bounding box center [540, 394] width 292 height 55
paste textarea "SANAL P®, [MEDICAL_DATA], PHARMACEUTICAL QUALITY"
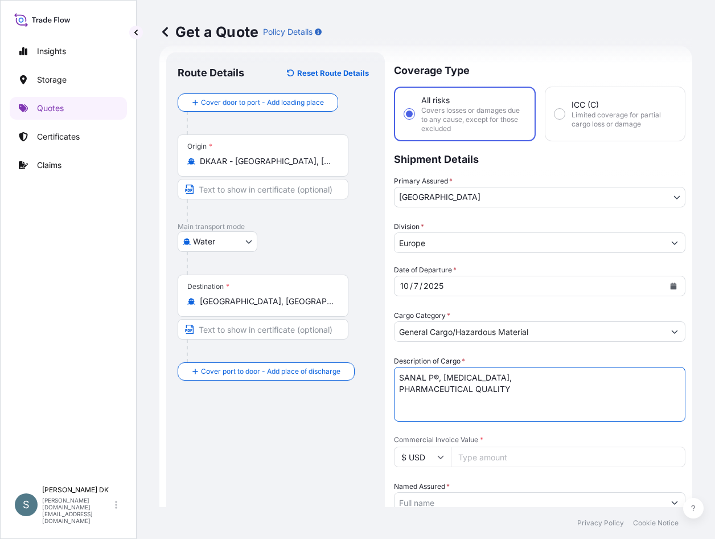
click at [398, 388] on textarea "SANAL P®, [MEDICAL_DATA], PHARMACEUTICAL QUALITY" at bounding box center [540, 394] width 292 height 55
type textarea "SANAL P®, [MEDICAL_DATA], PHARMACEUTICAL QUALITY"
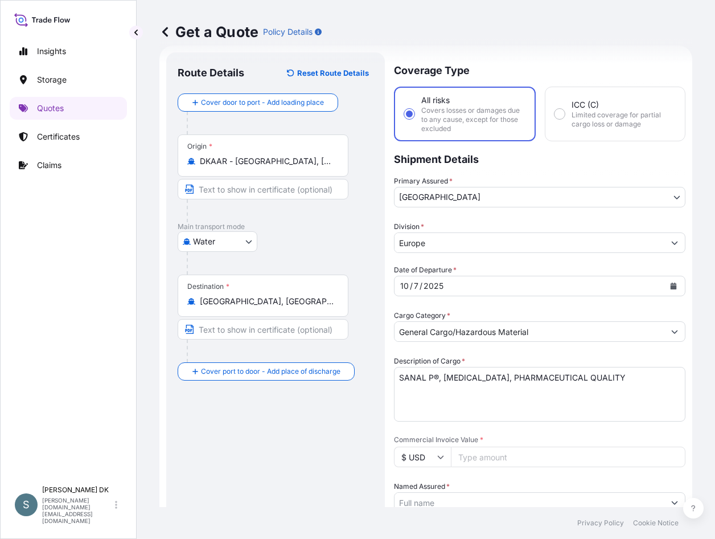
click at [434, 452] on input "$ USD" at bounding box center [422, 456] width 57 height 21
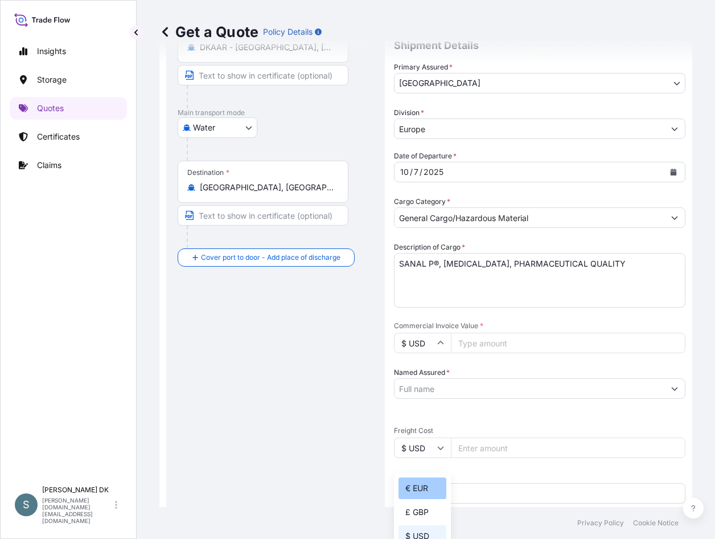
click at [424, 491] on div "€ EUR" at bounding box center [423, 488] width 48 height 22
type input "€ EUR"
click at [296, 424] on div "Route Details Reset Route Details Cover door to port - Add loading place Place …" at bounding box center [276, 354] width 196 height 809
click at [426, 440] on input "$ USD" at bounding box center [422, 447] width 57 height 21
click at [426, 476] on div "€ EUR" at bounding box center [423, 479] width 48 height 22
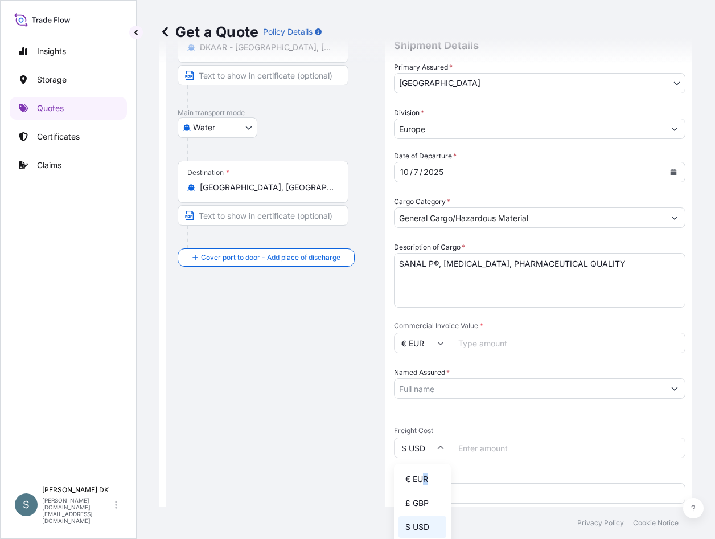
type input "€ EUR"
click at [293, 424] on div "Route Details Reset Route Details Cover door to port - Add loading place Place …" at bounding box center [276, 354] width 196 height 809
click at [264, 428] on div "Route Details Reset Route Details Cover door to port - Add loading place Place …" at bounding box center [276, 354] width 196 height 809
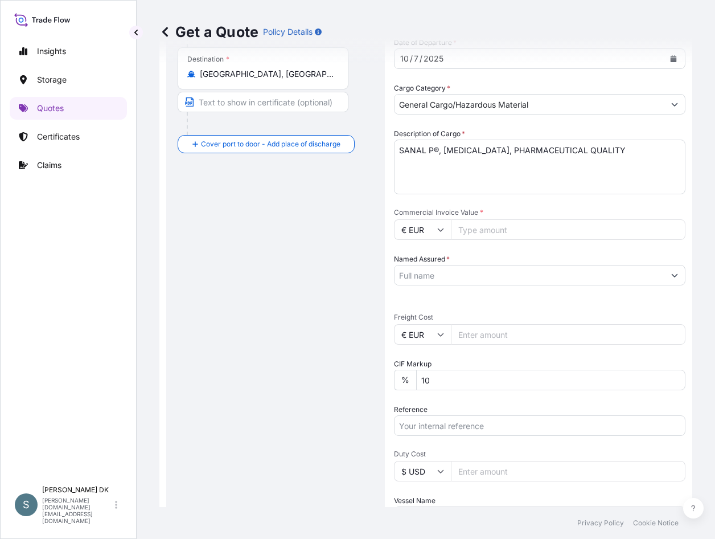
scroll to position [246, 0]
click at [464, 271] on input "Named Assured *" at bounding box center [530, 274] width 270 height 21
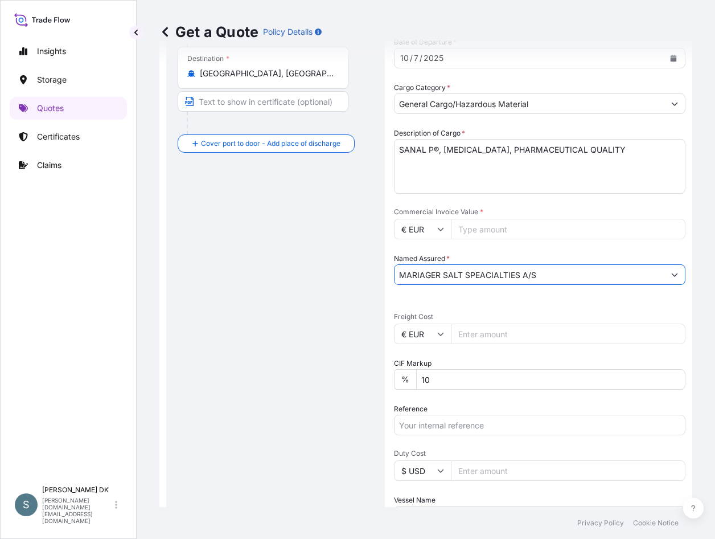
type input "MARIAGER SALT SPEACIALTIES A/S"
click at [354, 363] on div "Route Details Reset Route Details Cover door to port - Add loading place Place …" at bounding box center [276, 240] width 196 height 809
click at [452, 430] on input "Reference" at bounding box center [540, 425] width 292 height 21
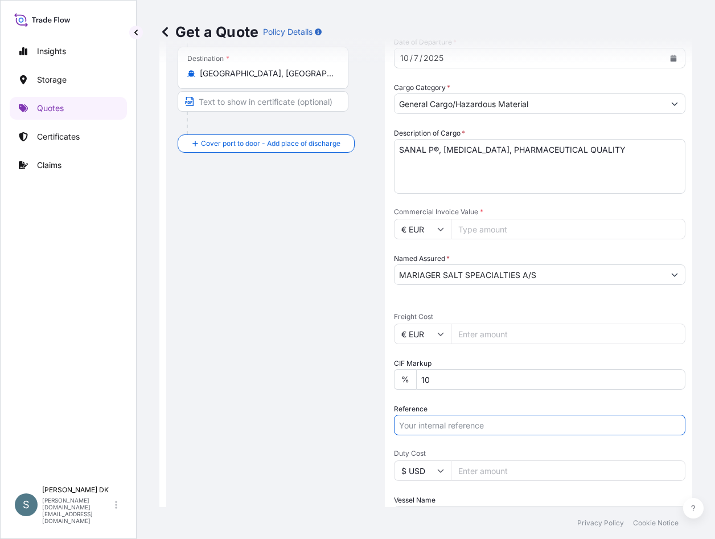
click at [469, 423] on input "Reference" at bounding box center [540, 425] width 292 height 21
paste input "DK1001021530 2622996"
click at [464, 428] on input "DK1001021530 2622996" at bounding box center [540, 425] width 292 height 21
type input "DK1001021530-2622996"
click at [305, 435] on div "Route Details Reset Route Details Cover door to port - Add loading place Place …" at bounding box center [276, 240] width 196 height 809
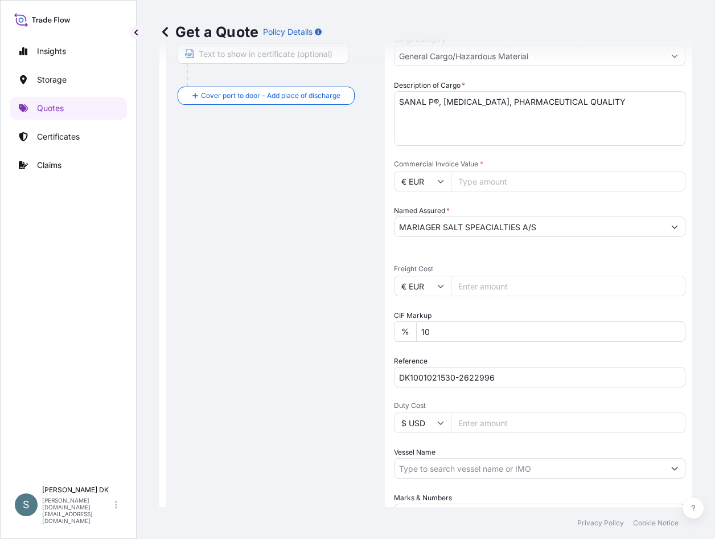
scroll to position [360, 0]
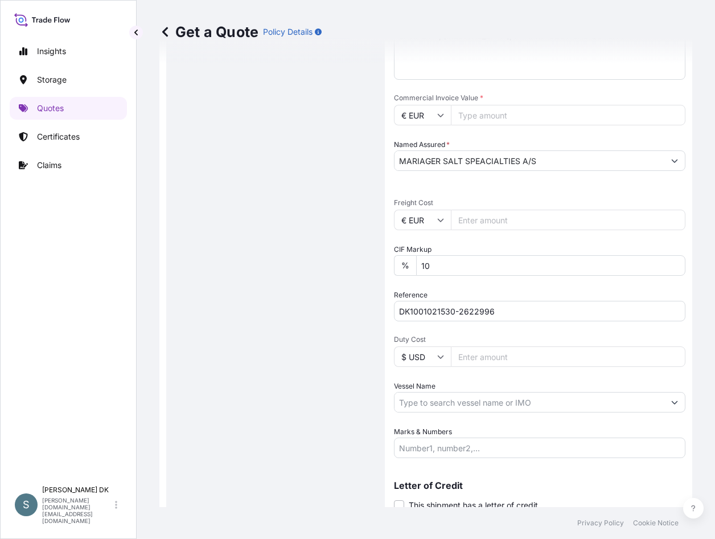
click at [396, 366] on input "$ USD" at bounding box center [422, 356] width 57 height 21
click at [348, 360] on div "Route Details Reset Route Details Cover door to port - Add loading place Place …" at bounding box center [276, 126] width 196 height 809
click at [449, 406] on input "Vessel Name" at bounding box center [530, 402] width 270 height 21
paste input "SUNSET X"
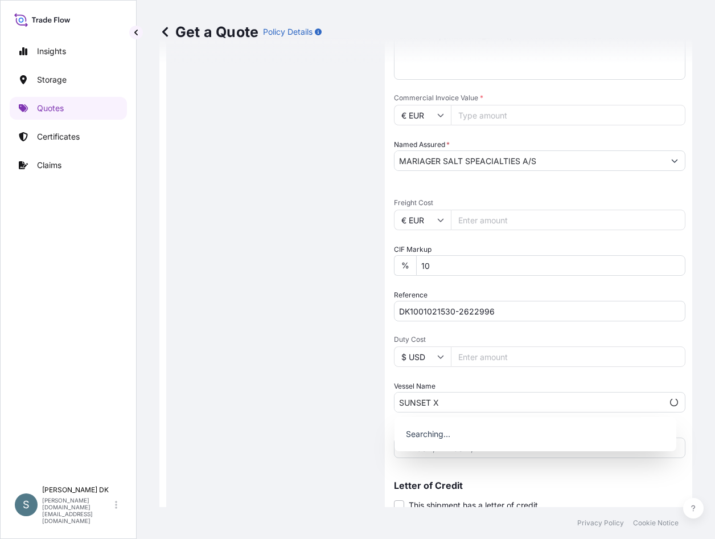
click at [294, 358] on div "Route Details Reset Route Details Cover door to port - Add loading place Place …" at bounding box center [276, 126] width 196 height 809
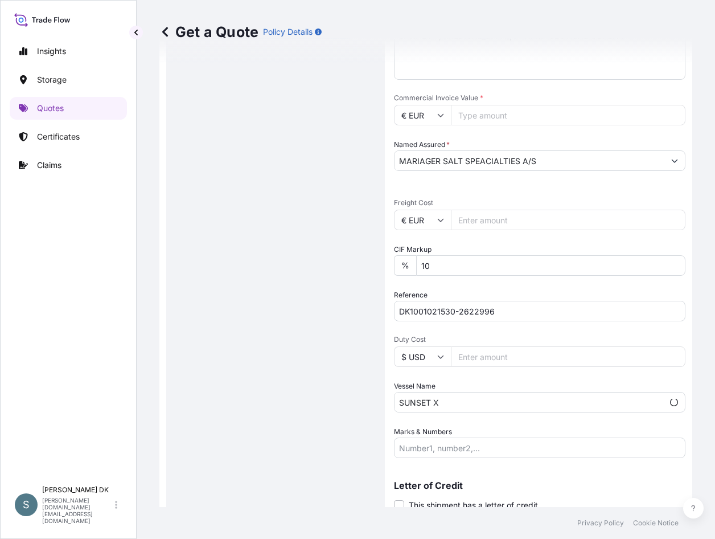
click at [469, 402] on input "SUNSET X" at bounding box center [529, 402] width 269 height 21
click at [277, 380] on div "Route Details Reset Route Details Cover door to port - Add loading place Place …" at bounding box center [276, 126] width 196 height 809
drag, startPoint x: 445, startPoint y: 404, endPoint x: 305, endPoint y: 404, distance: 140.1
click at [305, 404] on form "Route Details Reset Route Details Cover door to port - Add loading place Place …" at bounding box center [425, 127] width 533 height 846
paste input "X"
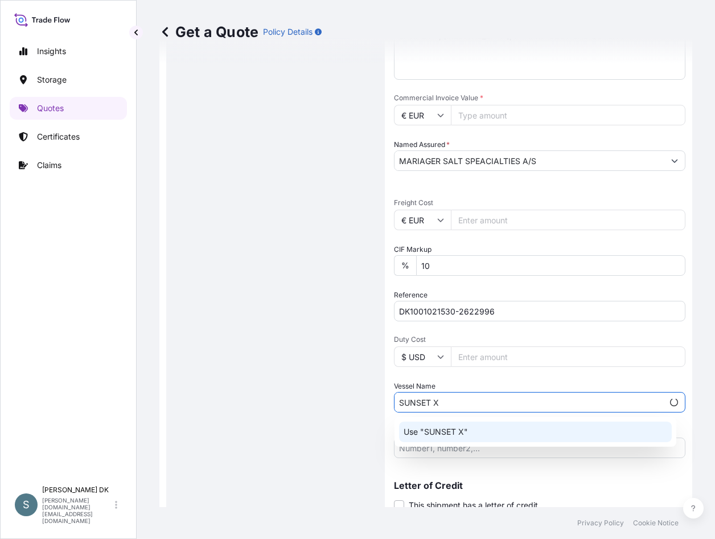
click at [441, 436] on p "Use "SUNSET X"" at bounding box center [436, 431] width 64 height 11
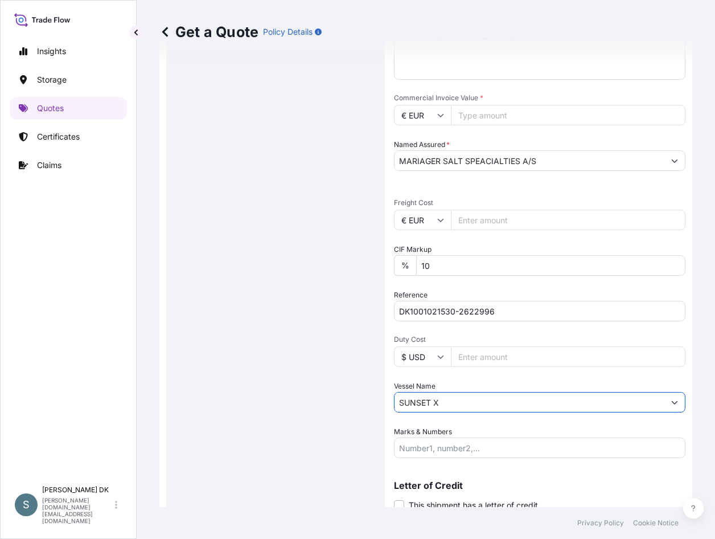
type input "SUNSET X"
click at [274, 424] on div "Route Details Reset Route Details Cover door to port - Add loading place Place …" at bounding box center [276, 126] width 196 height 809
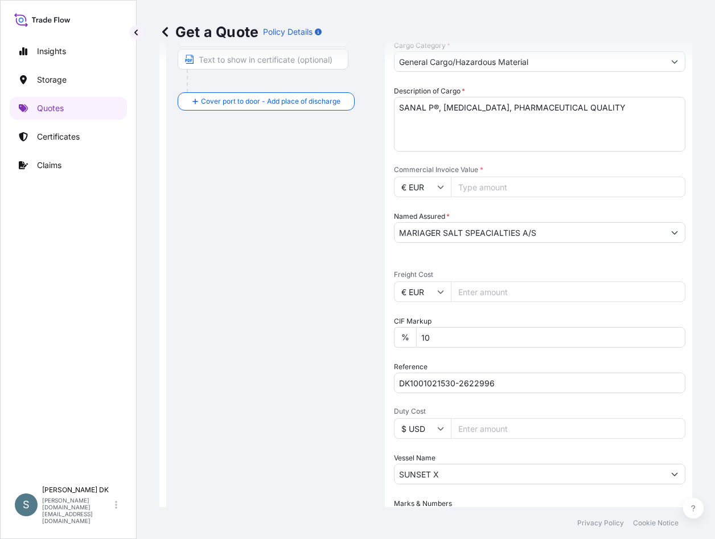
scroll to position [175, 0]
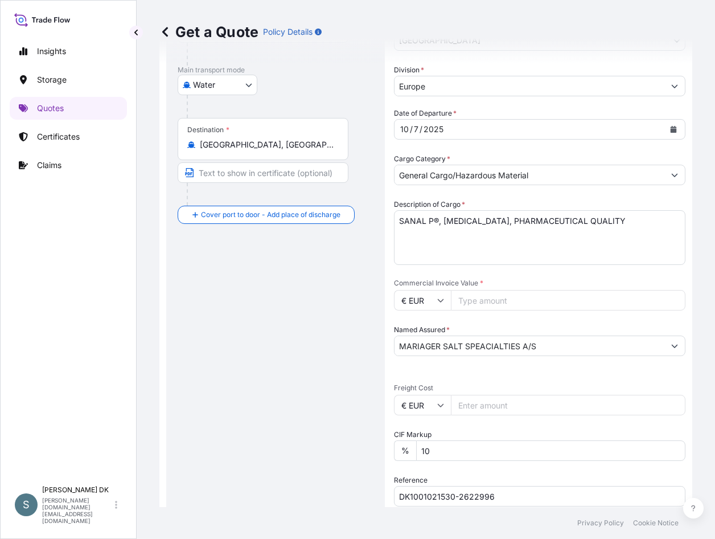
click at [466, 302] on input "Commercial Invoice Value *" at bounding box center [568, 300] width 235 height 21
type input "42630.00"
click at [338, 366] on div "Route Details Reset Route Details Cover door to port - Add loading place Place …" at bounding box center [276, 311] width 196 height 809
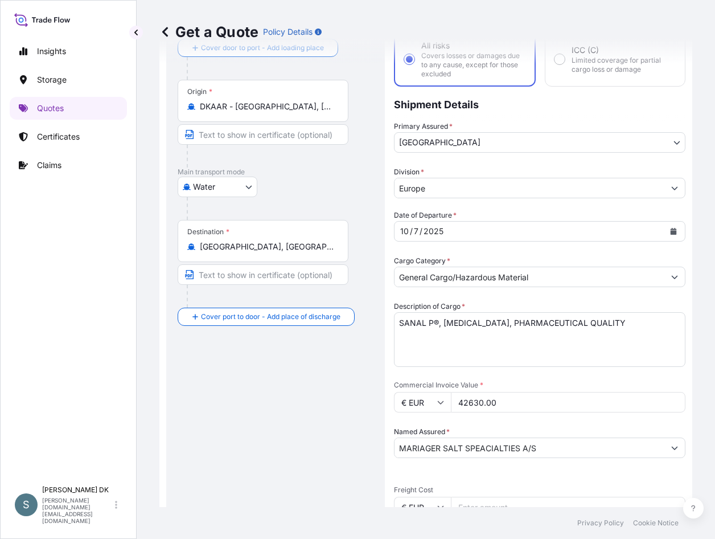
scroll to position [61, 0]
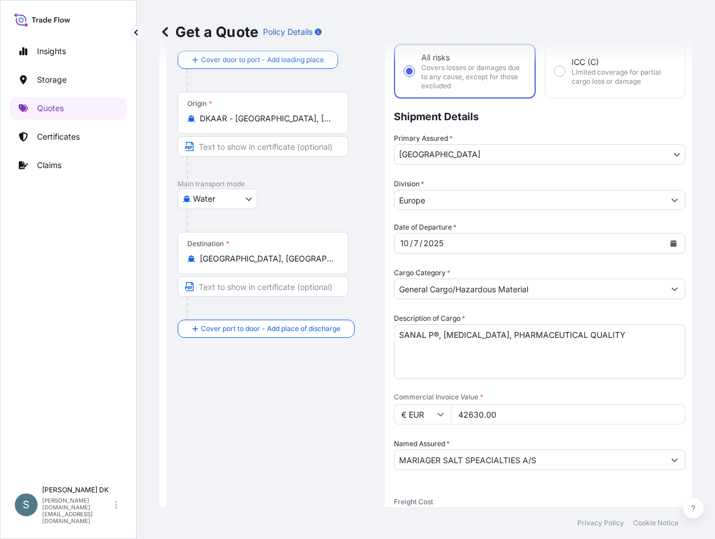
click at [294, 401] on div "Route Details Reset Route Details Cover door to port - Add loading place Place …" at bounding box center [276, 425] width 196 height 809
click at [302, 386] on div "Route Details Reset Route Details Cover door to port - Add loading place Place …" at bounding box center [276, 425] width 196 height 809
click at [82, 327] on div "Insights Storage Quotes Certificates Claims" at bounding box center [68, 255] width 117 height 450
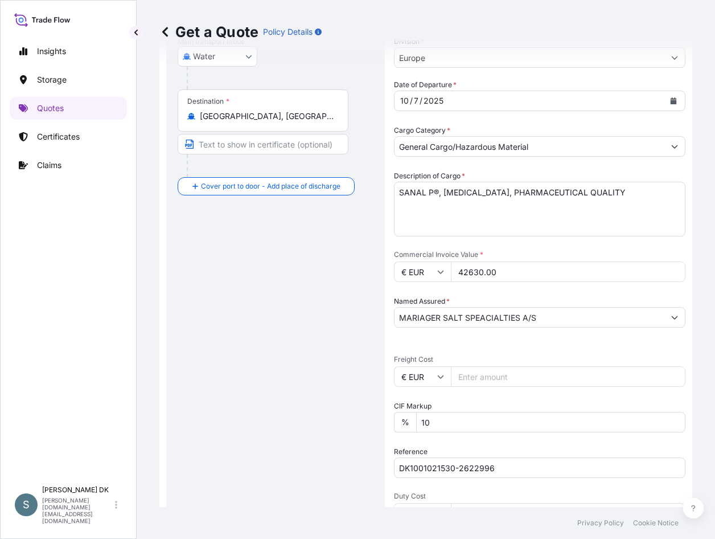
scroll to position [232, 0]
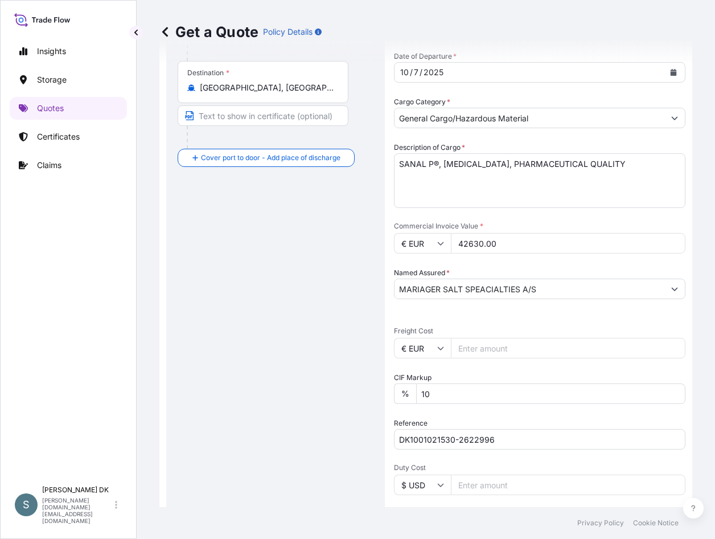
click at [254, 267] on div "Route Details Reset Route Details Cover door to port - Add loading place Place …" at bounding box center [276, 254] width 196 height 809
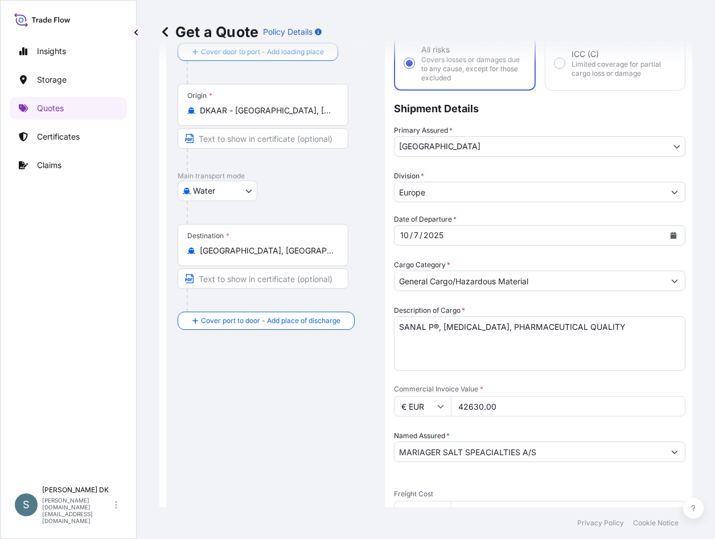
scroll to position [61, 0]
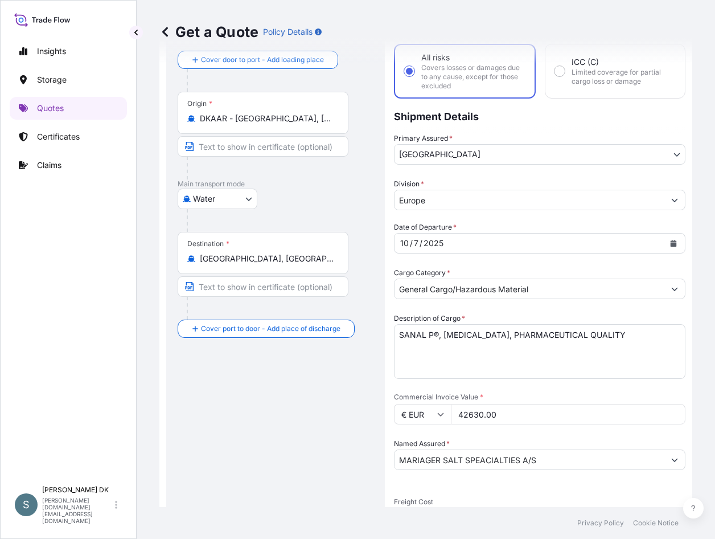
click at [293, 423] on div "Route Details Reset Route Details Cover door to port - Add loading place Place …" at bounding box center [276, 425] width 196 height 809
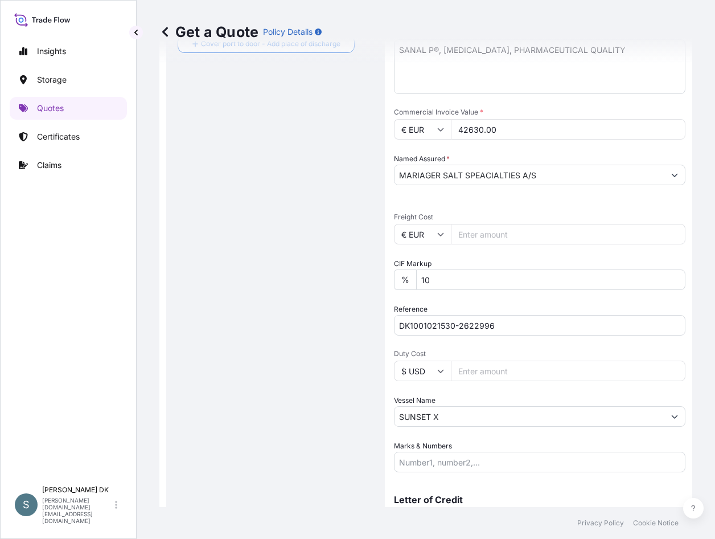
scroll to position [403, 0]
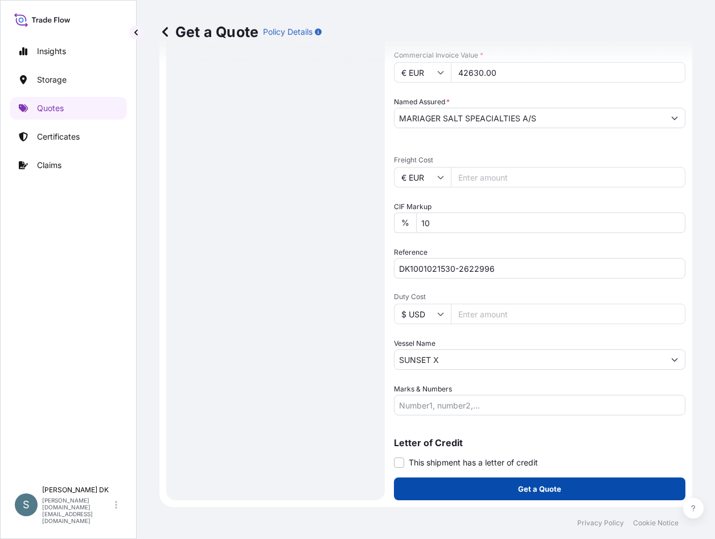
click at [564, 488] on button "Get a Quote" at bounding box center [540, 488] width 292 height 23
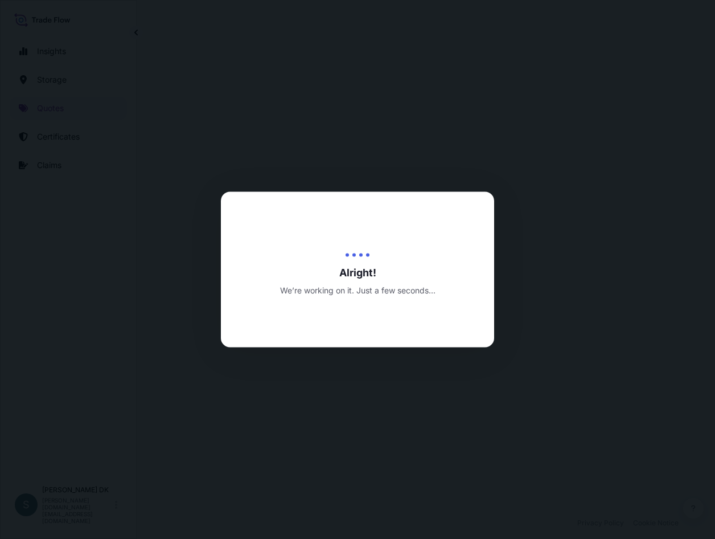
select select "Water"
select select "31589"
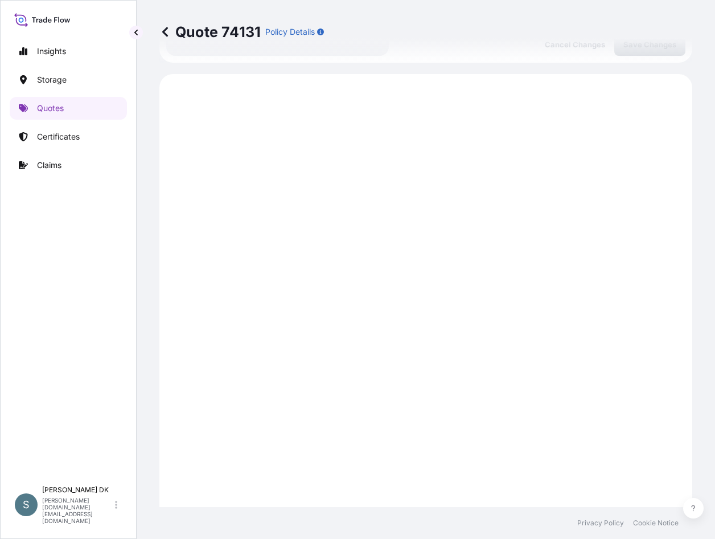
scroll to position [864, 0]
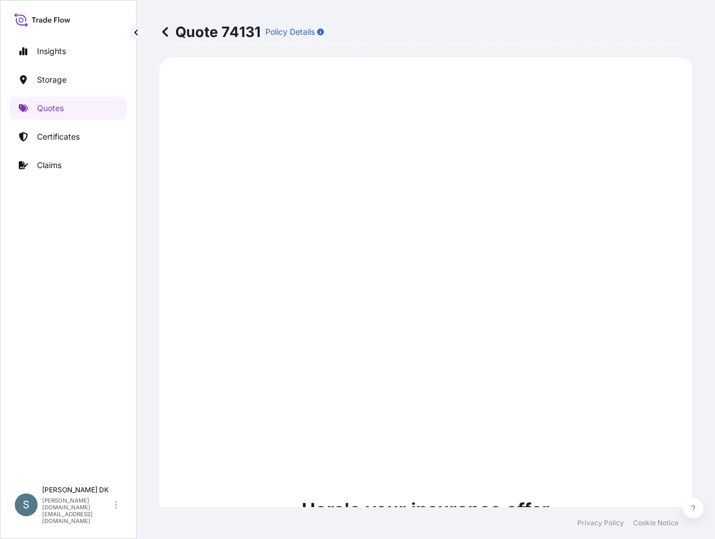
click at [56, 256] on div "Insights Storage Quotes Certificates Claims" at bounding box center [68, 255] width 117 height 450
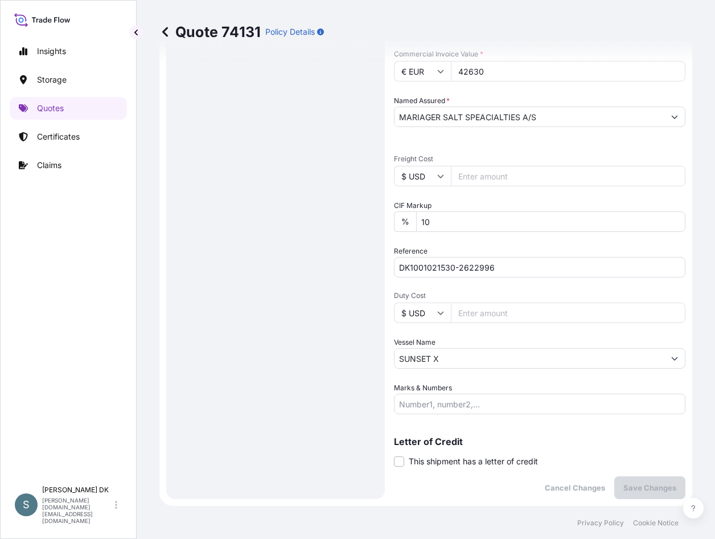
scroll to position [237, 0]
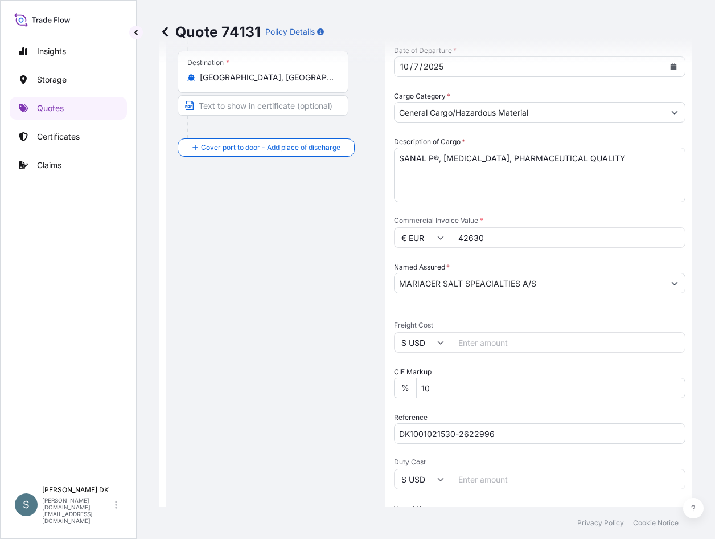
click at [428, 339] on input "$ USD" at bounding box center [422, 342] width 57 height 21
click at [416, 374] on div "€ EUR" at bounding box center [423, 374] width 48 height 22
type input "€ EUR"
click at [492, 340] on input "Freight Cost" at bounding box center [568, 342] width 235 height 21
paste input "7316.32"
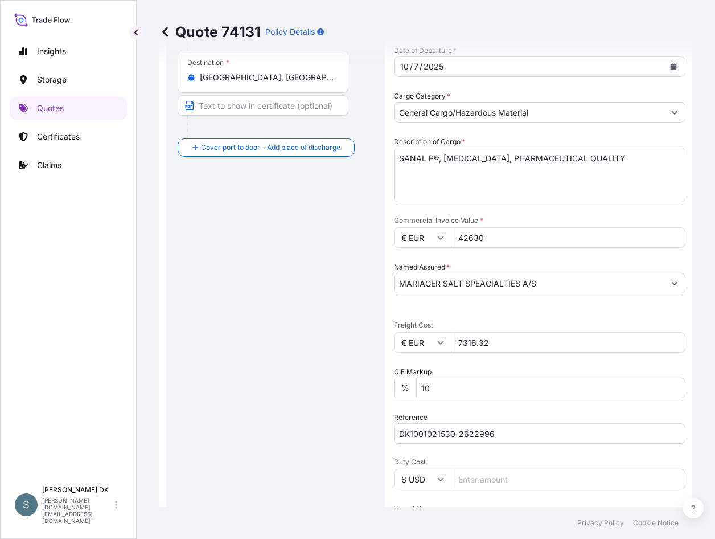
type input "7316.32"
click at [277, 320] on div "Route Details Cover door to port - Add loading place Place of loading Road / [G…" at bounding box center [276, 249] width 196 height 809
click at [328, 278] on div "Route Details Cover door to port - Add loading place Place of loading Road / [G…" at bounding box center [276, 249] width 196 height 809
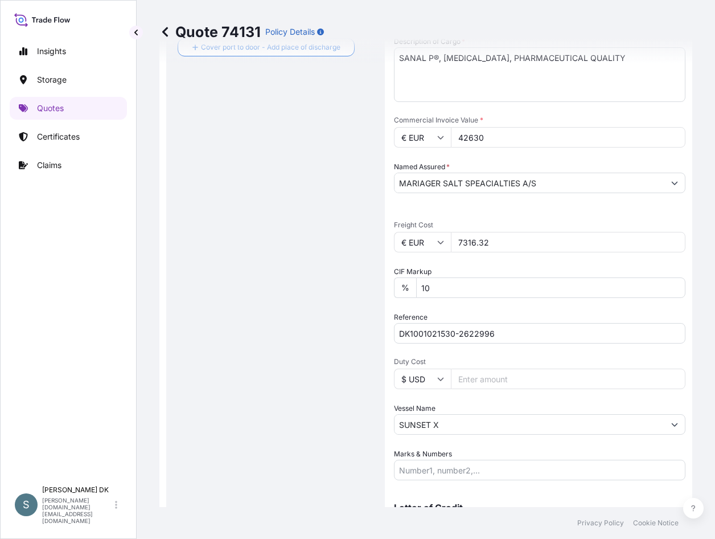
scroll to position [351, 0]
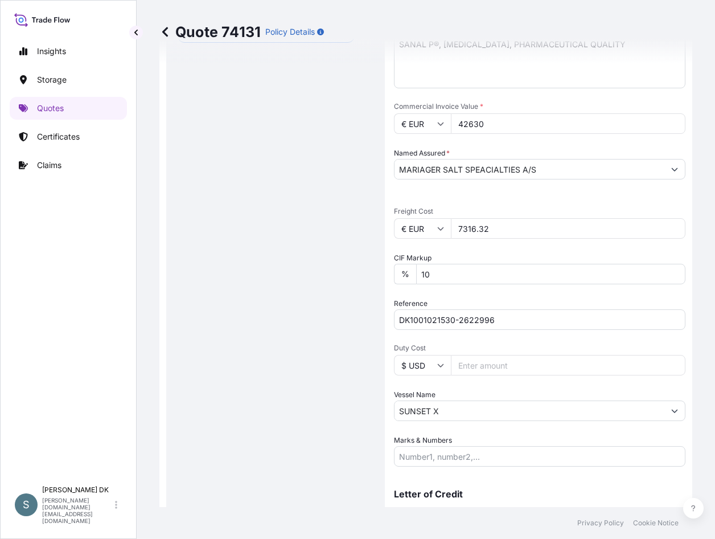
click at [264, 227] on div "Route Details Cover door to port - Add loading place Place of loading Road / [G…" at bounding box center [276, 135] width 196 height 809
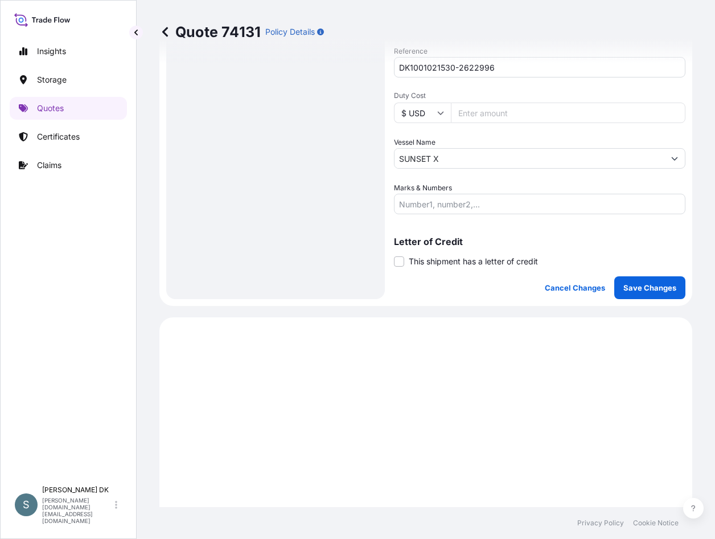
scroll to position [636, 0]
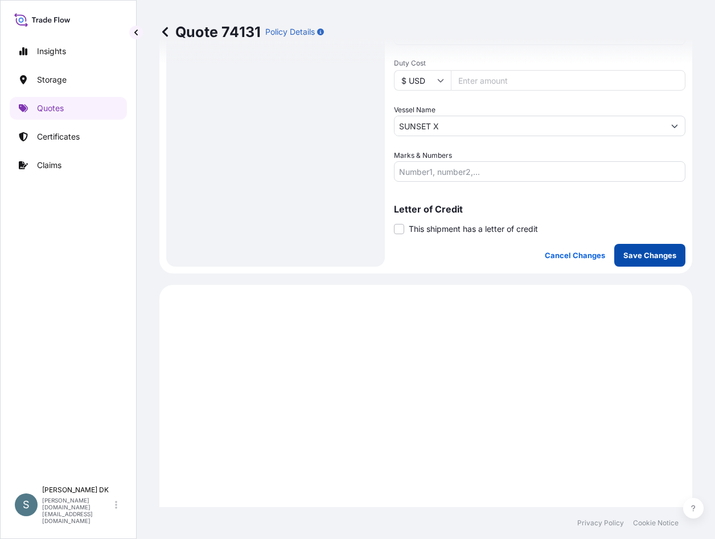
click at [637, 256] on p "Save Changes" at bounding box center [650, 254] width 53 height 11
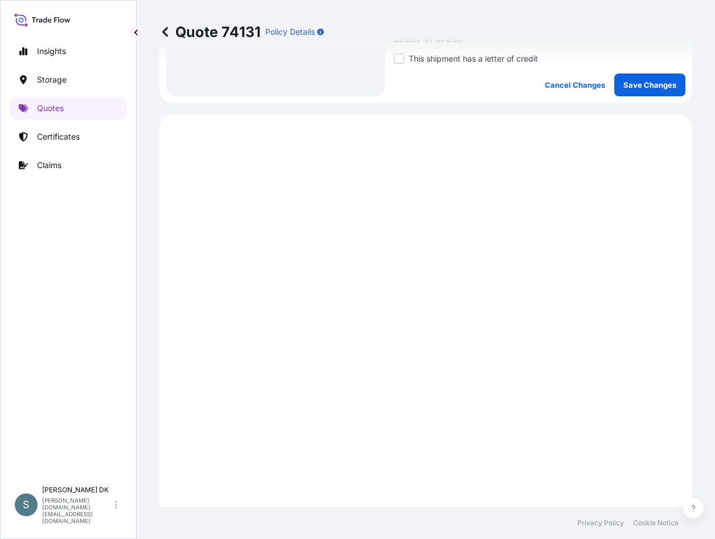
scroll to position [864, 0]
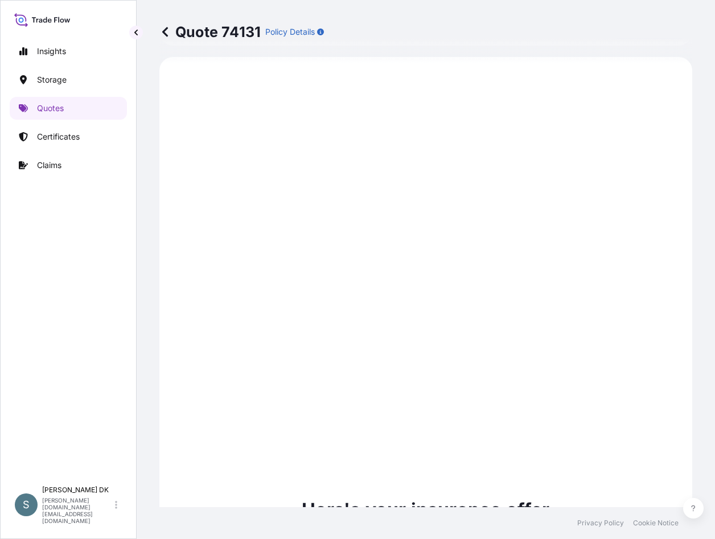
select select "Water"
select select "31589"
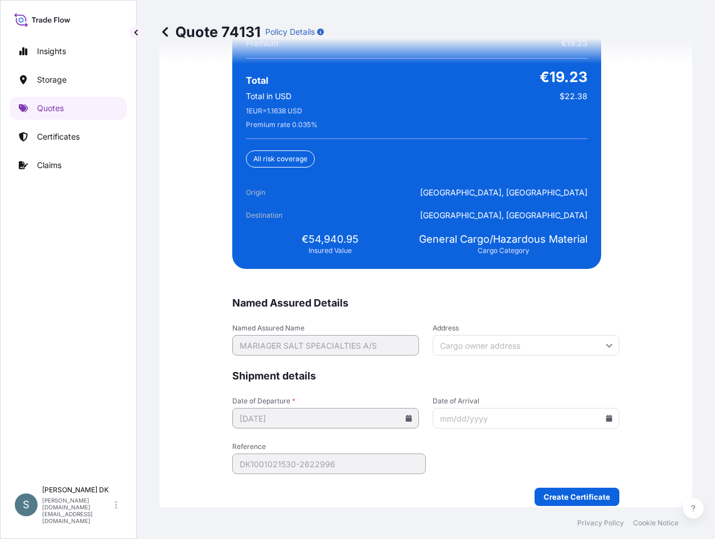
scroll to position [2788, 0]
click at [117, 293] on div "Insights Storage Quotes Certificates Claims" at bounding box center [68, 255] width 117 height 450
drag, startPoint x: 57, startPoint y: 296, endPoint x: 89, endPoint y: 298, distance: 32.5
click at [57, 296] on div "Insights Storage Quotes Certificates Claims" at bounding box center [68, 255] width 117 height 450
click at [606, 422] on input "Date of Arrival" at bounding box center [526, 417] width 187 height 21
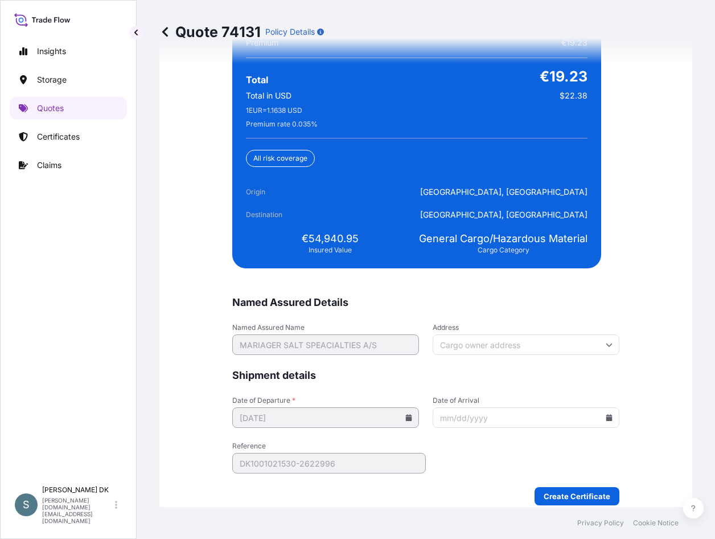
click at [606, 415] on icon at bounding box center [609, 417] width 7 height 7
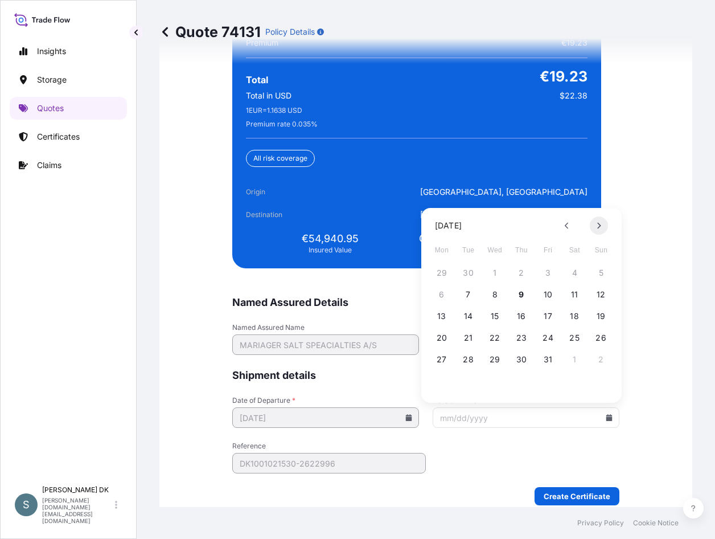
click at [597, 224] on icon at bounding box center [599, 225] width 5 height 7
click at [519, 362] on button "27" at bounding box center [522, 359] width 18 height 18
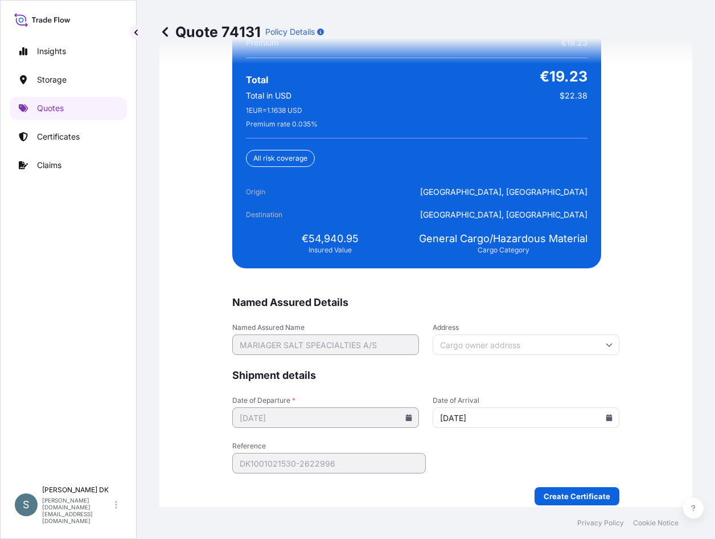
type input "[DATE]"
click at [136, 296] on div "Insights Storage Quotes Certificates Claims S [PERSON_NAME] DK [DOMAIN_NAME][EM…" at bounding box center [68, 269] width 137 height 539
click at [314, 235] on span "€54,940.95" at bounding box center [330, 239] width 57 height 14
copy span "54,940.95"
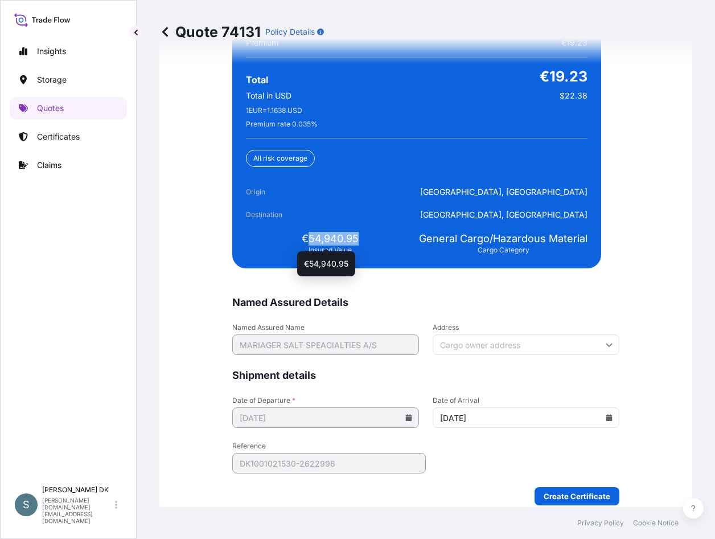
click at [316, 237] on span "€54,940.95" at bounding box center [330, 239] width 57 height 14
click at [108, 322] on div "Insights Storage Quotes Certificates Claims" at bounding box center [68, 255] width 117 height 450
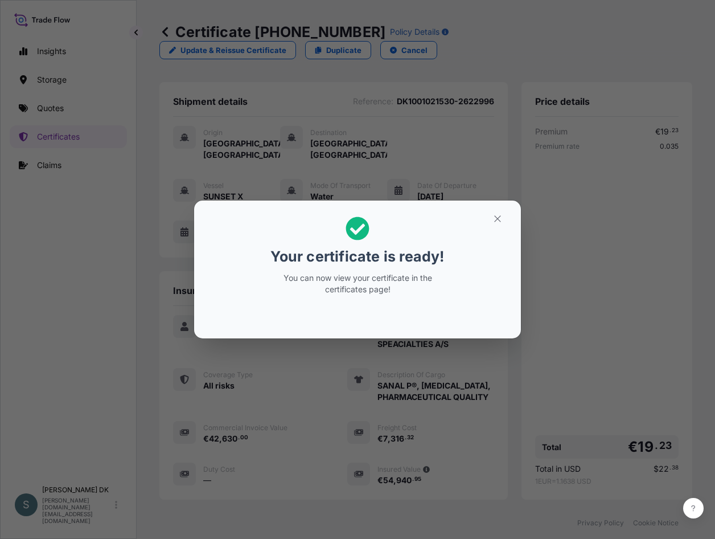
click at [59, 321] on div "Your certificate is ready! You can now view your certificate in the certificate…" at bounding box center [357, 269] width 715 height 539
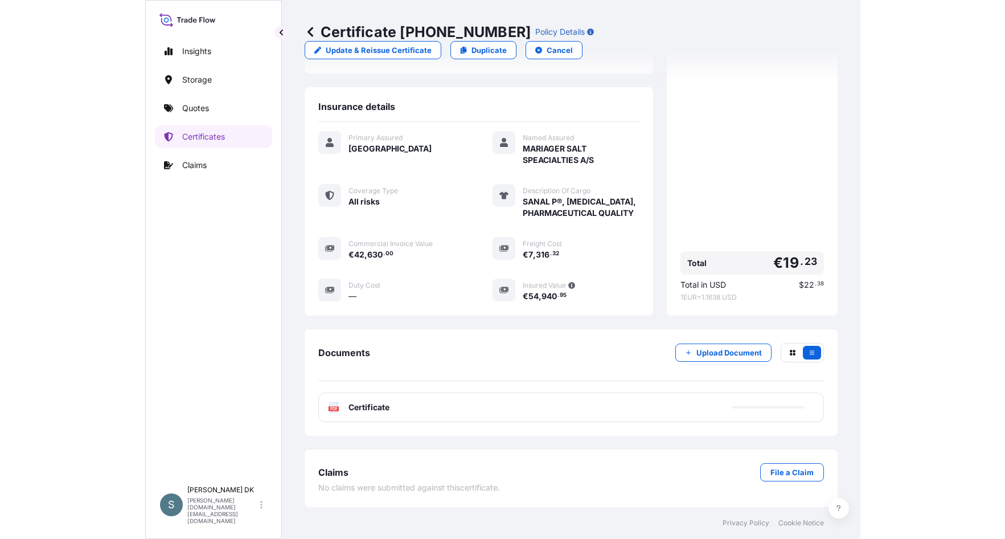
scroll to position [195, 0]
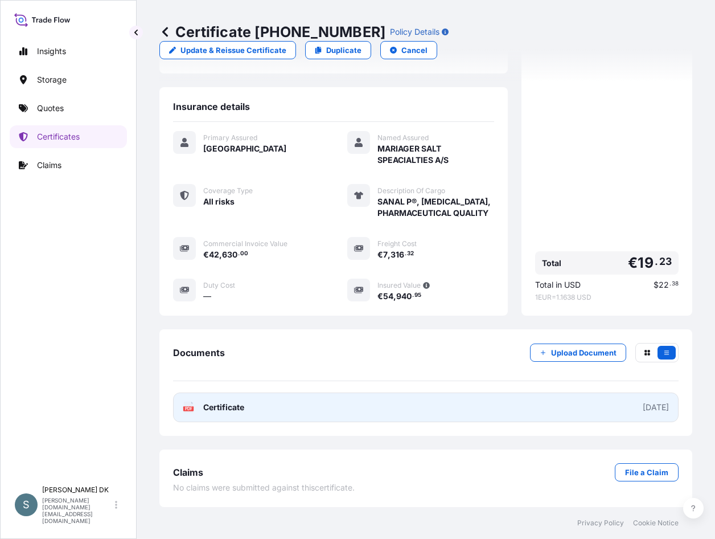
click at [269, 412] on link "PDF Certificate [DATE]" at bounding box center [426, 407] width 506 height 30
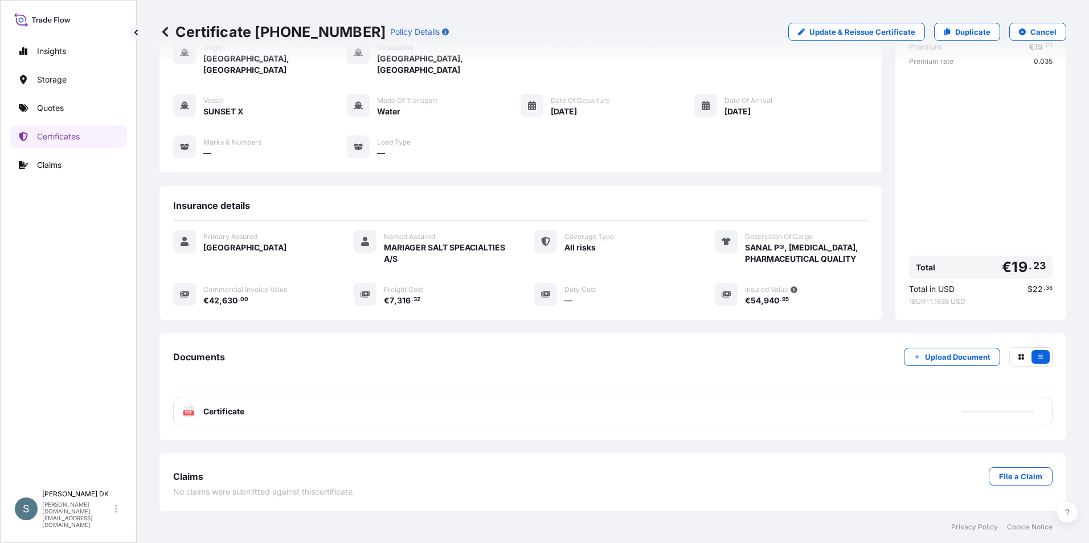
scroll to position [67, 0]
click at [116, 513] on icon at bounding box center [116, 509] width 2 height 8
